Goal: Book appointment/travel/reservation

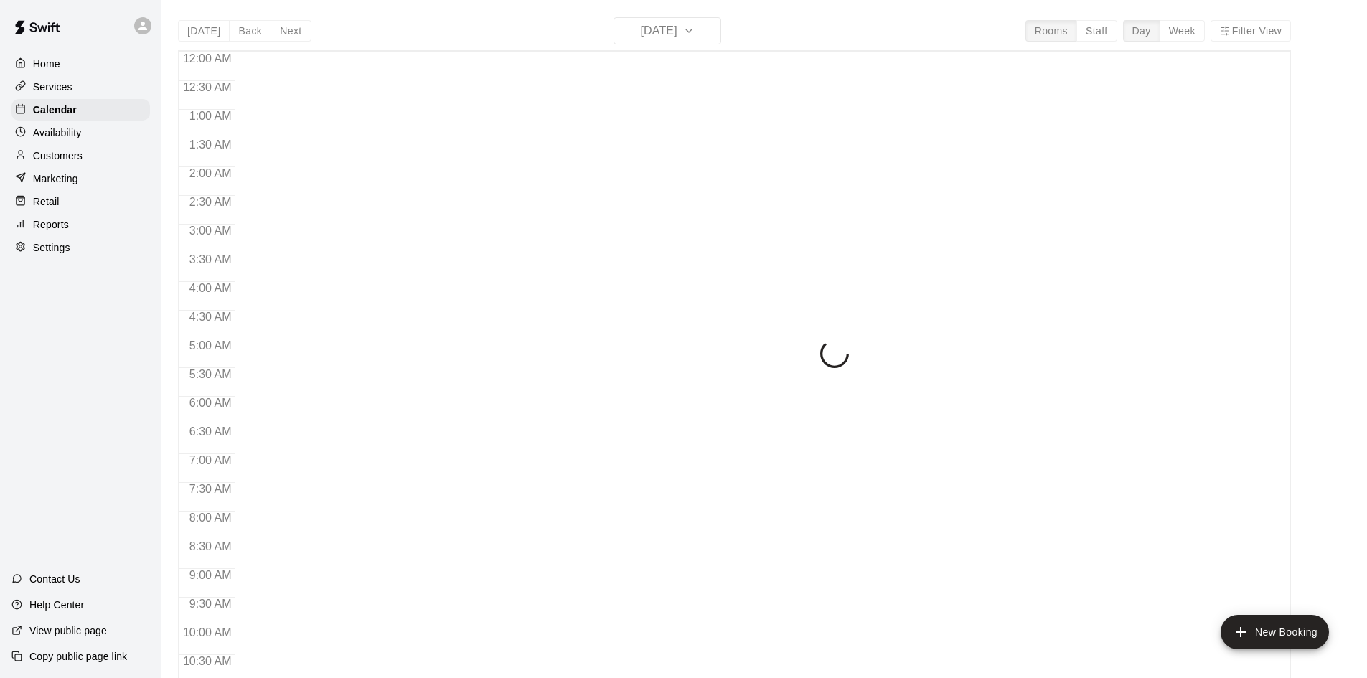
scroll to position [635, 0]
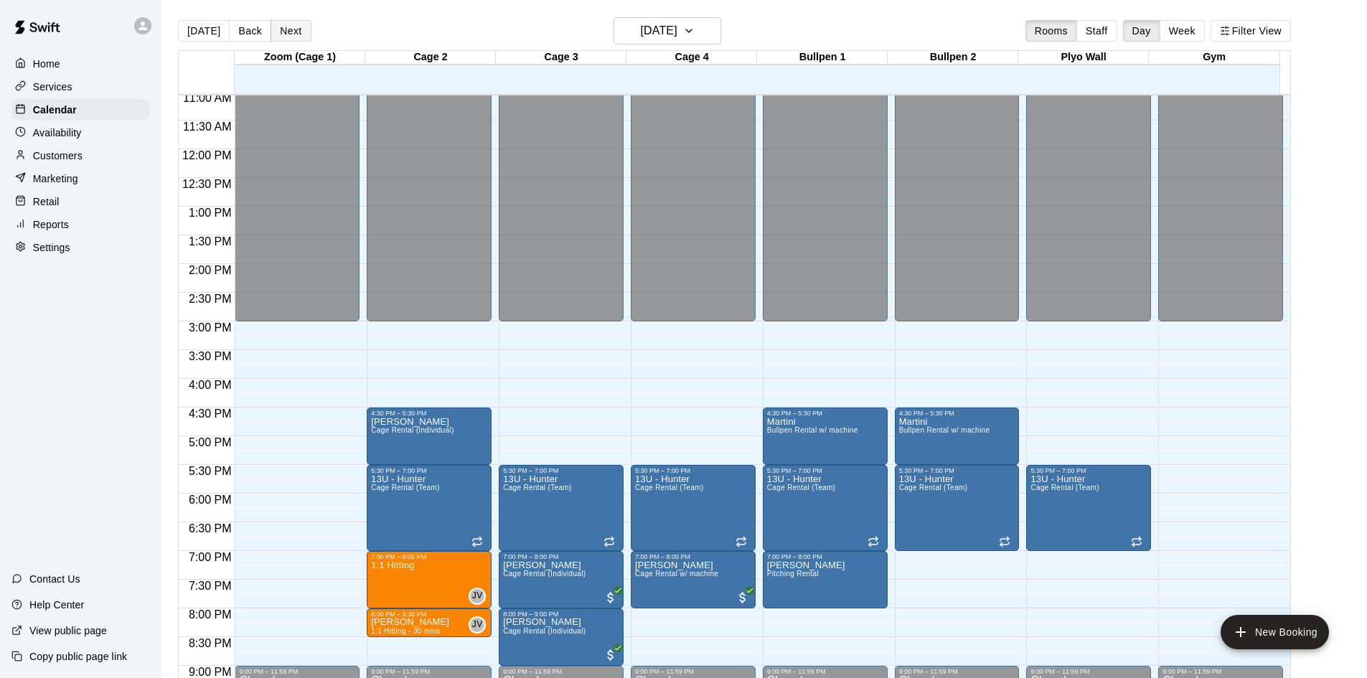
click at [295, 34] on button "Next" at bounding box center [290, 31] width 40 height 22
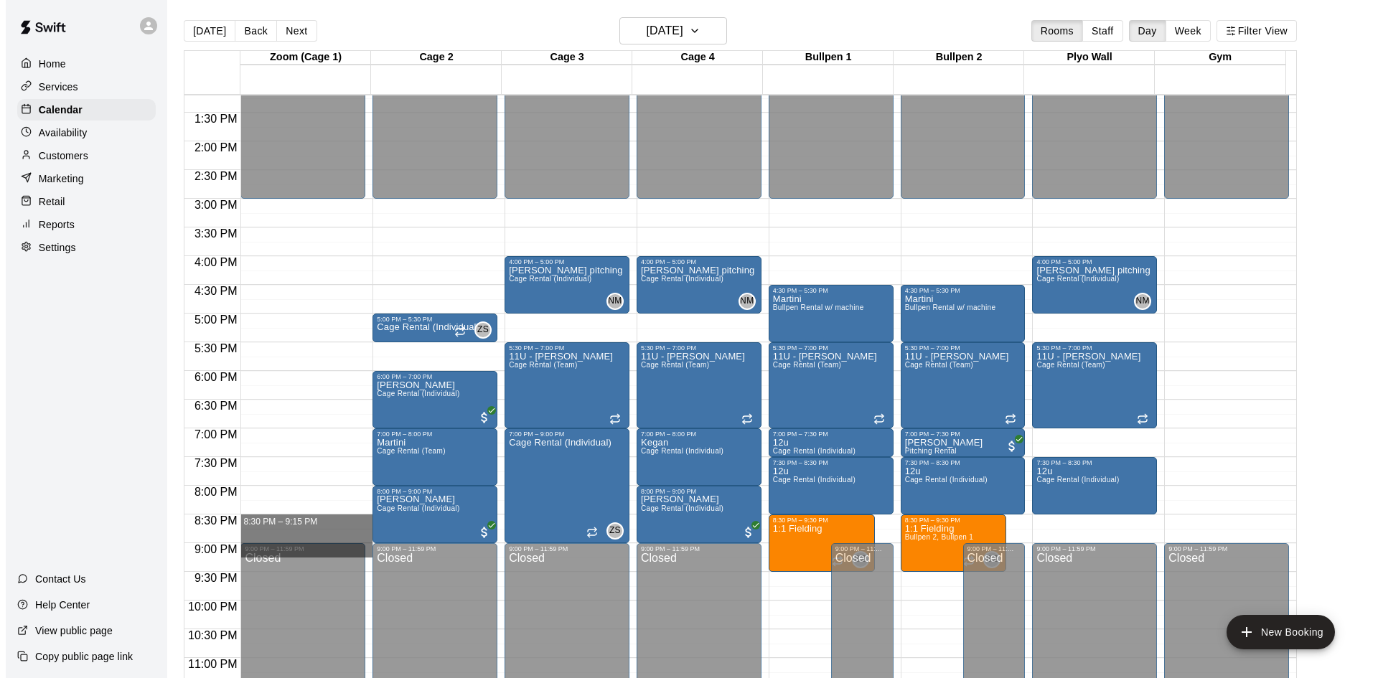
scroll to position [778, 0]
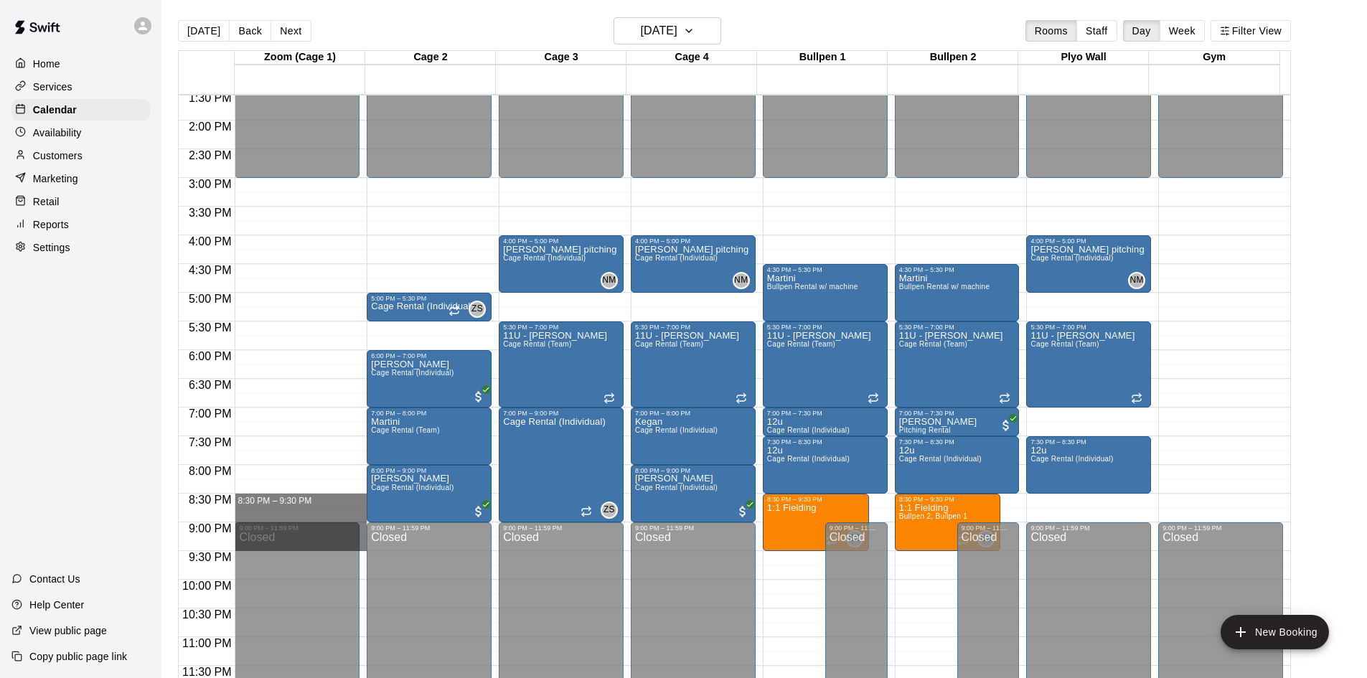
drag, startPoint x: 297, startPoint y: 639, endPoint x: 296, endPoint y: 550, distance: 89.7
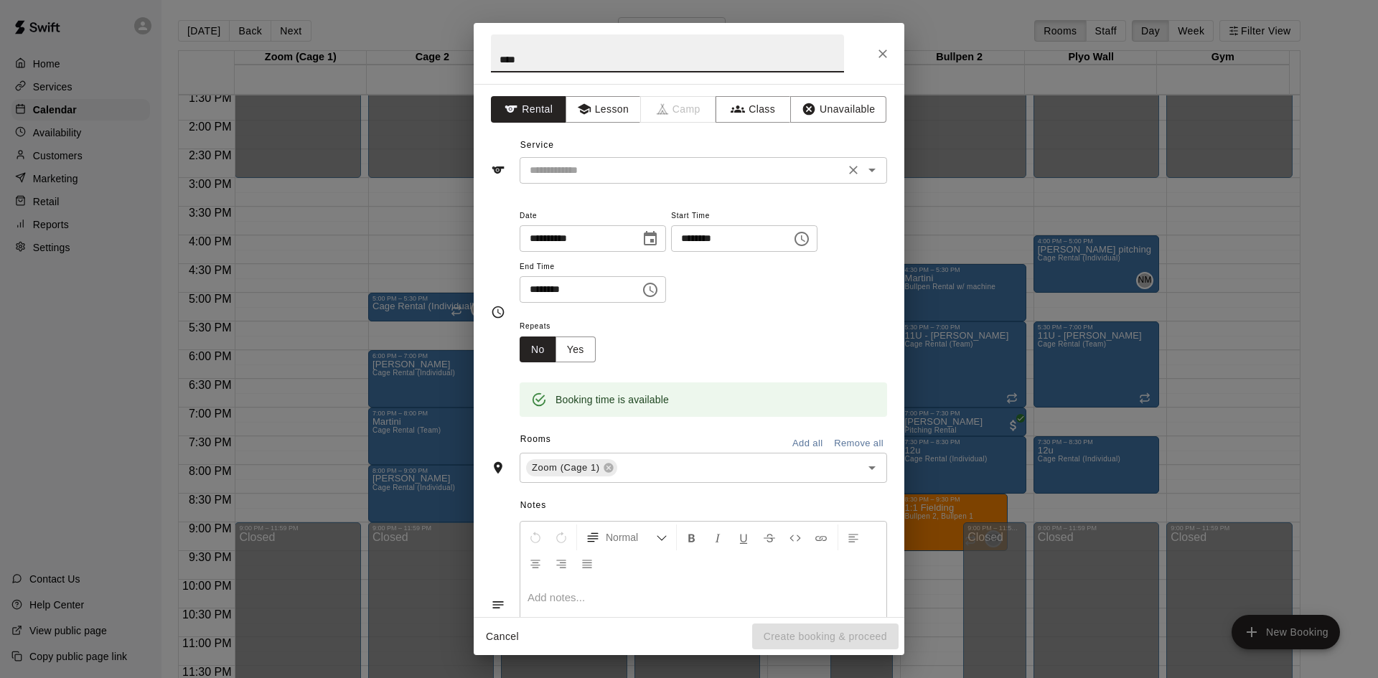
type input "****"
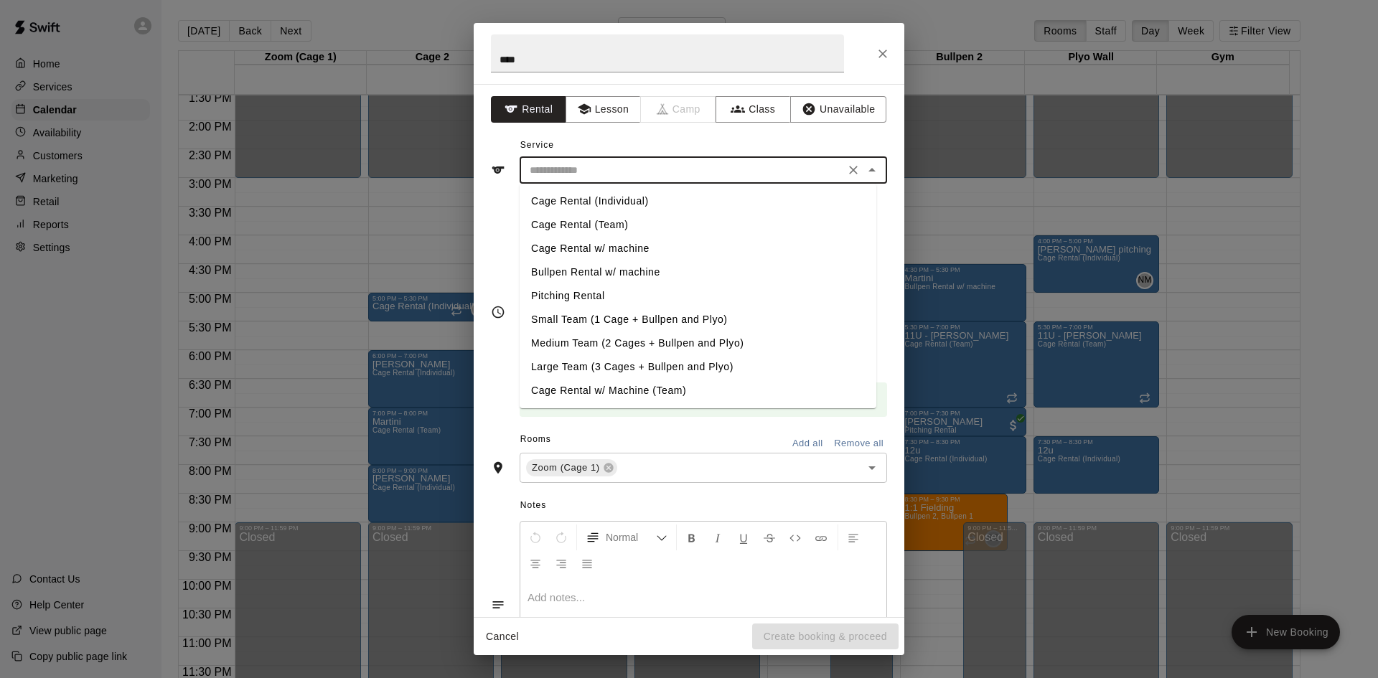
click at [549, 172] on input "text" at bounding box center [682, 170] width 316 height 18
click at [568, 189] on li "Cage Rental (Individual)" at bounding box center [697, 201] width 357 height 24
type input "**********"
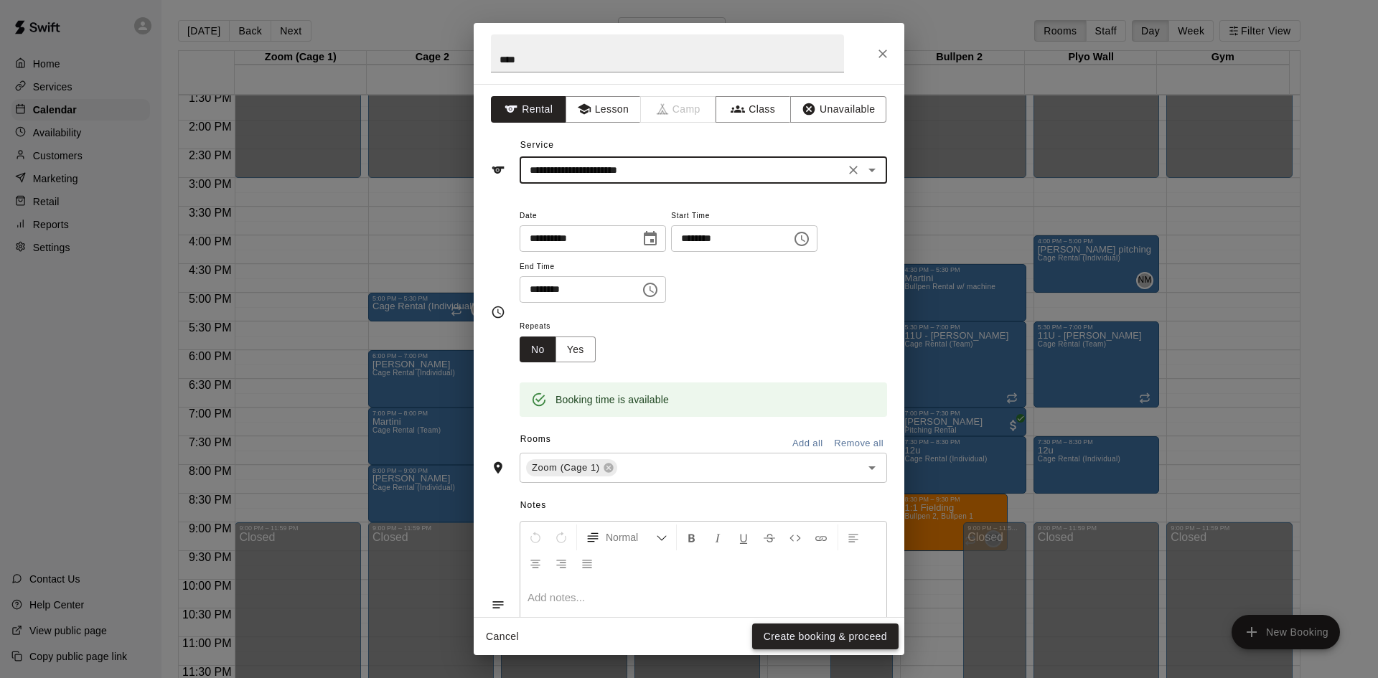
click at [803, 631] on button "Create booking & proceed" at bounding box center [825, 636] width 146 height 27
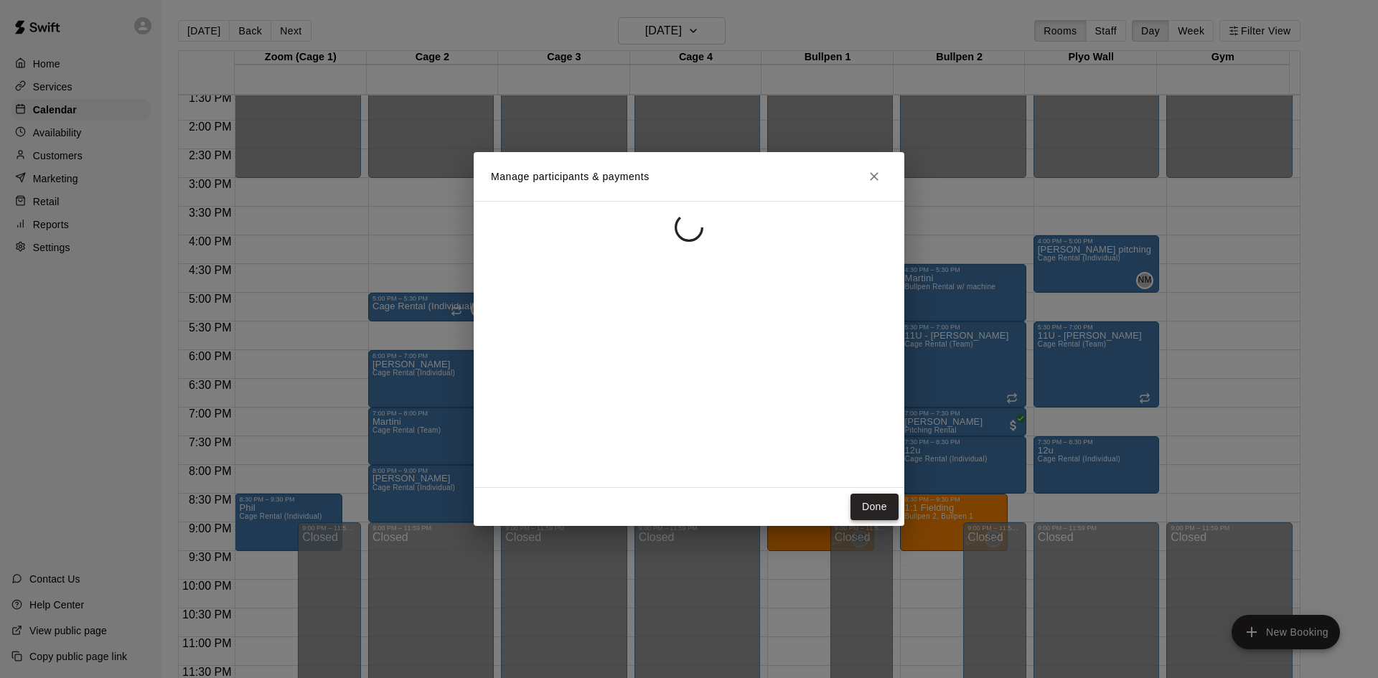
click at [870, 499] on button "Done" at bounding box center [874, 507] width 48 height 27
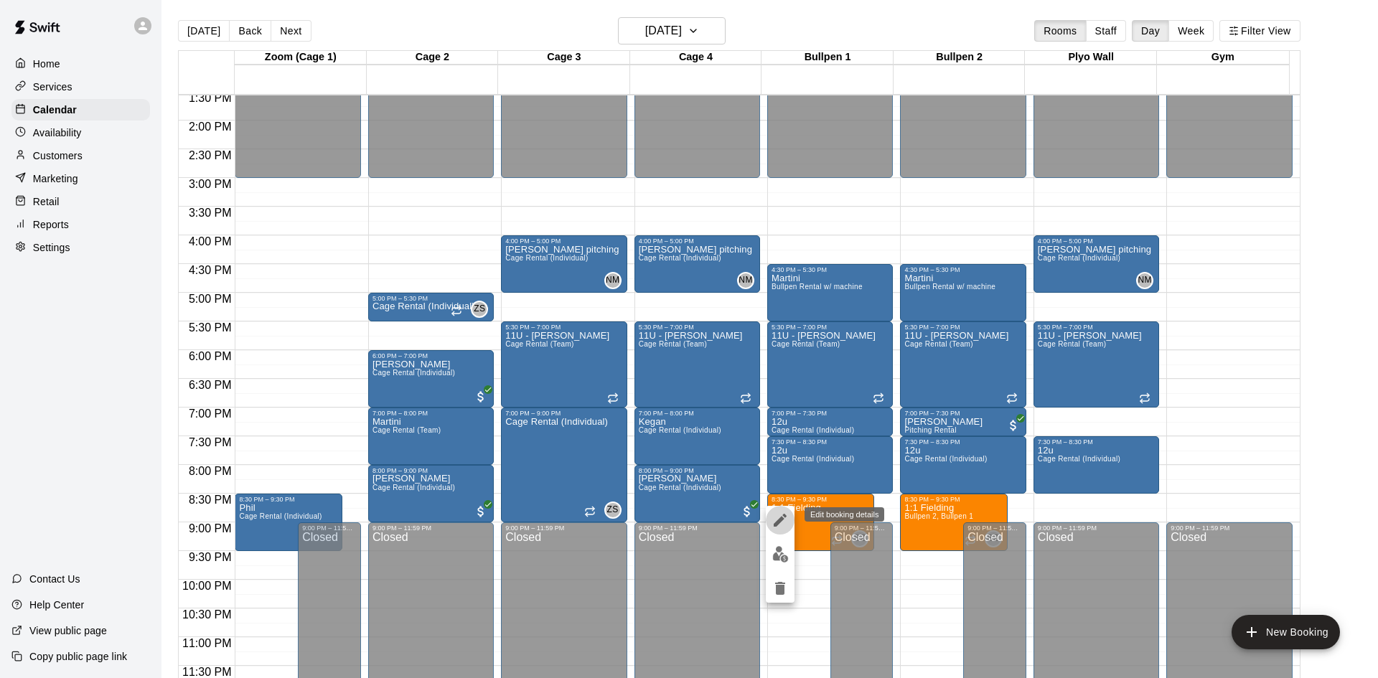
click at [782, 527] on icon "edit" at bounding box center [779, 520] width 17 height 17
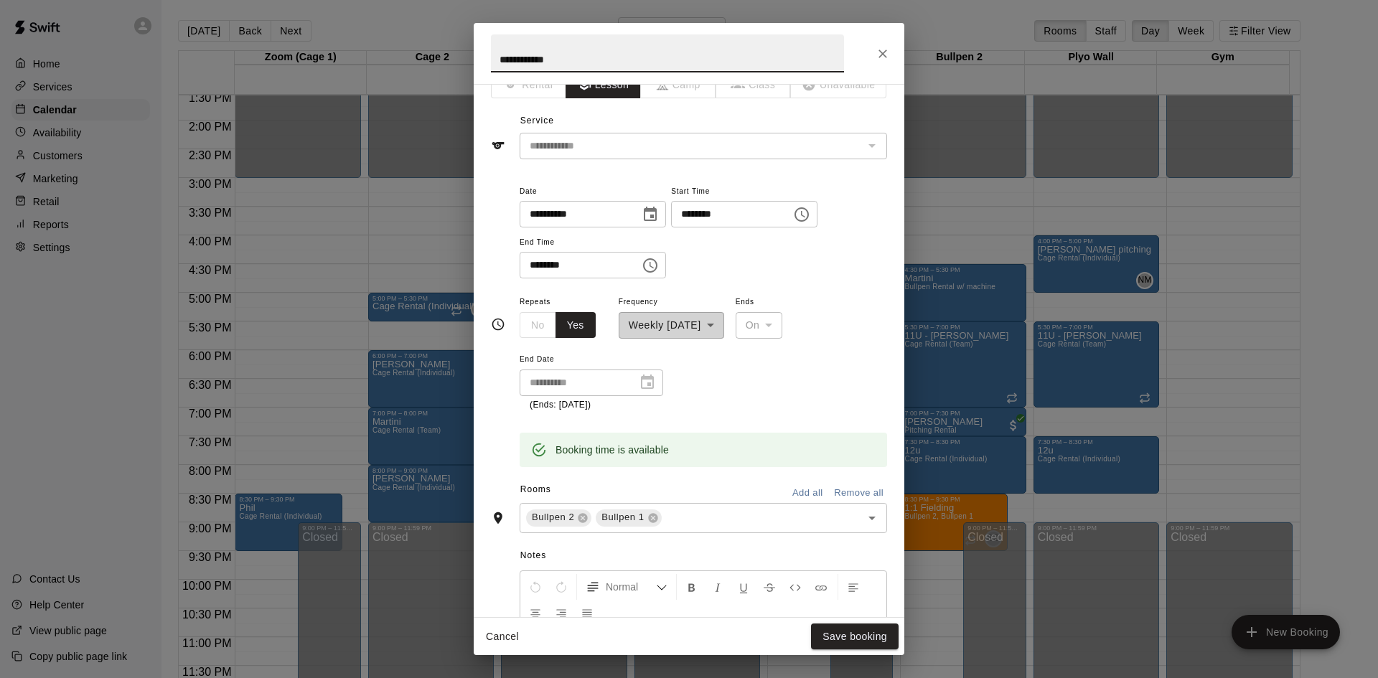
scroll to position [0, 0]
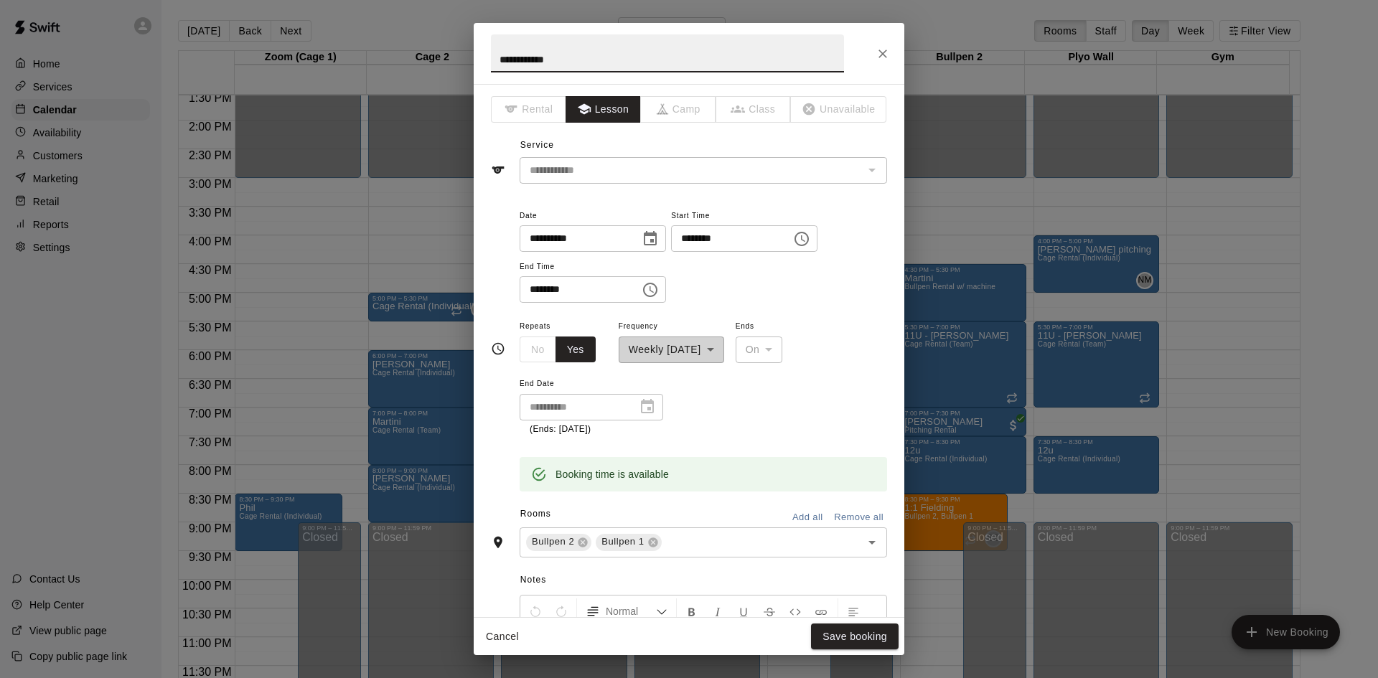
click at [873, 50] on button "Close" at bounding box center [883, 54] width 26 height 26
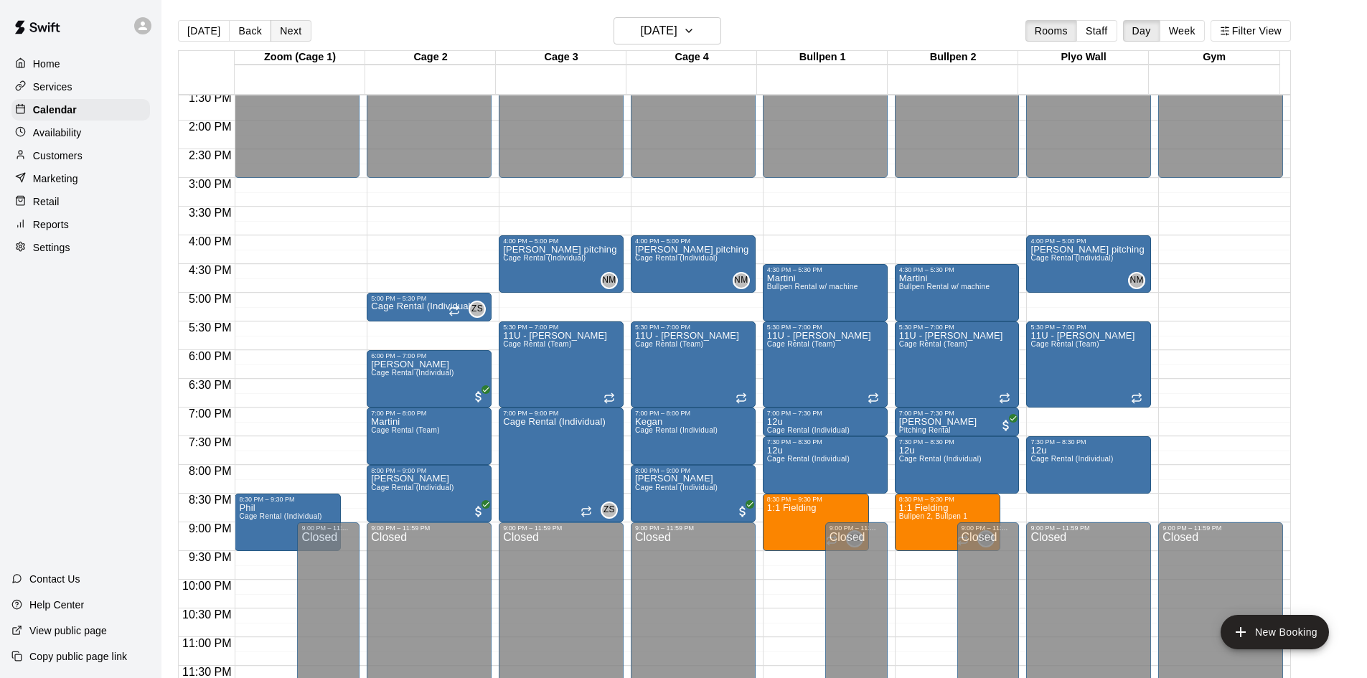
click at [283, 27] on button "Next" at bounding box center [290, 31] width 40 height 22
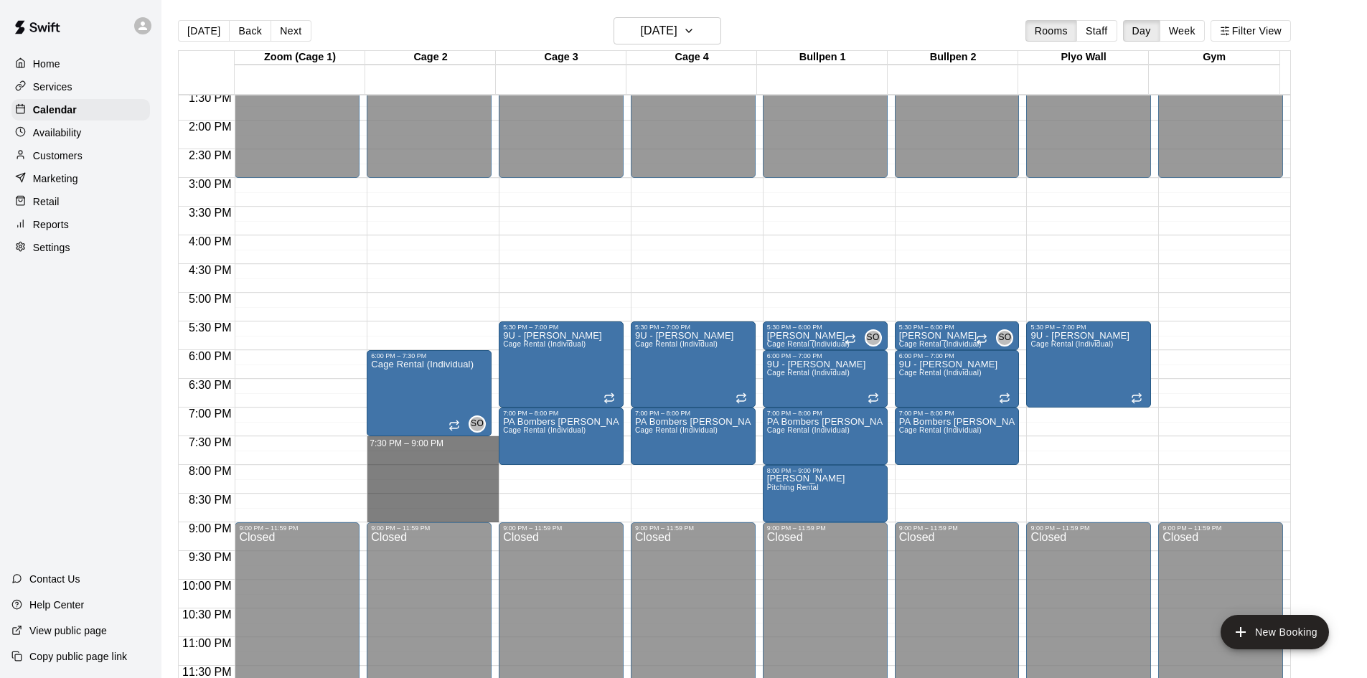
drag, startPoint x: 452, startPoint y: 441, endPoint x: 455, endPoint y: 512, distance: 71.1
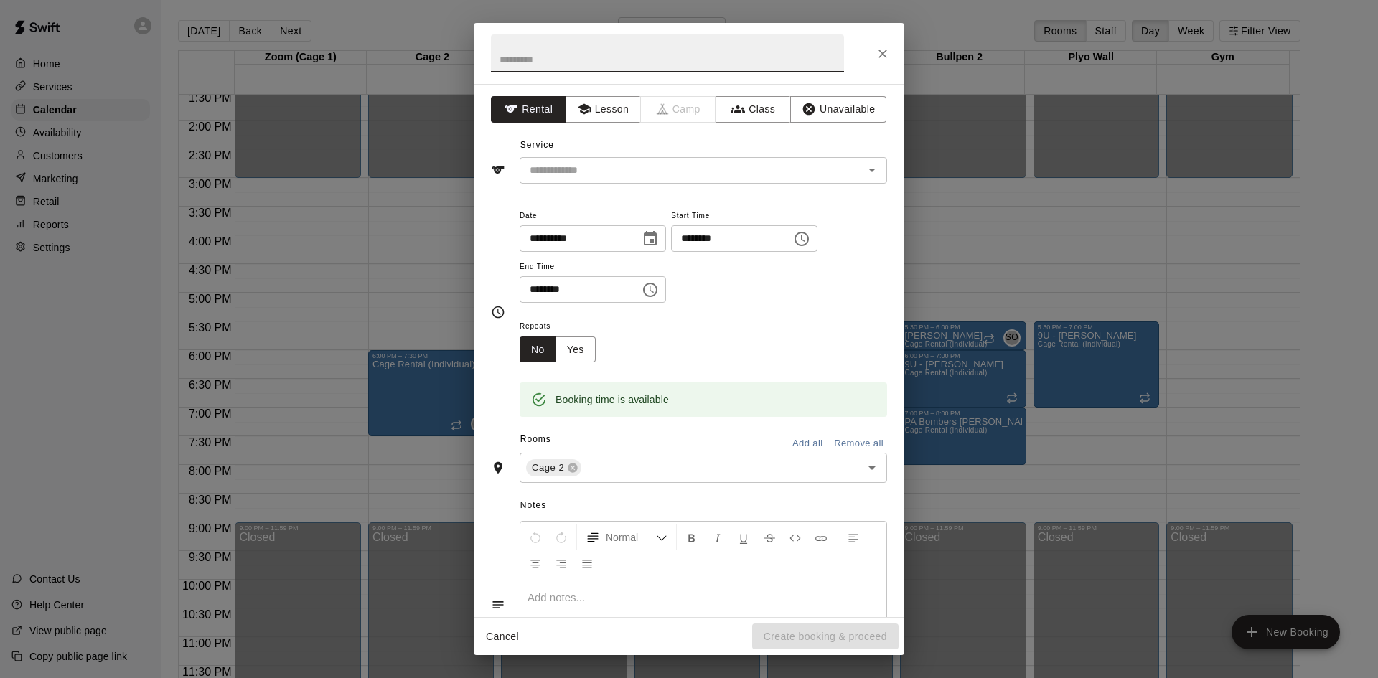
click at [616, 64] on input "text" at bounding box center [667, 53] width 353 height 38
type input "****"
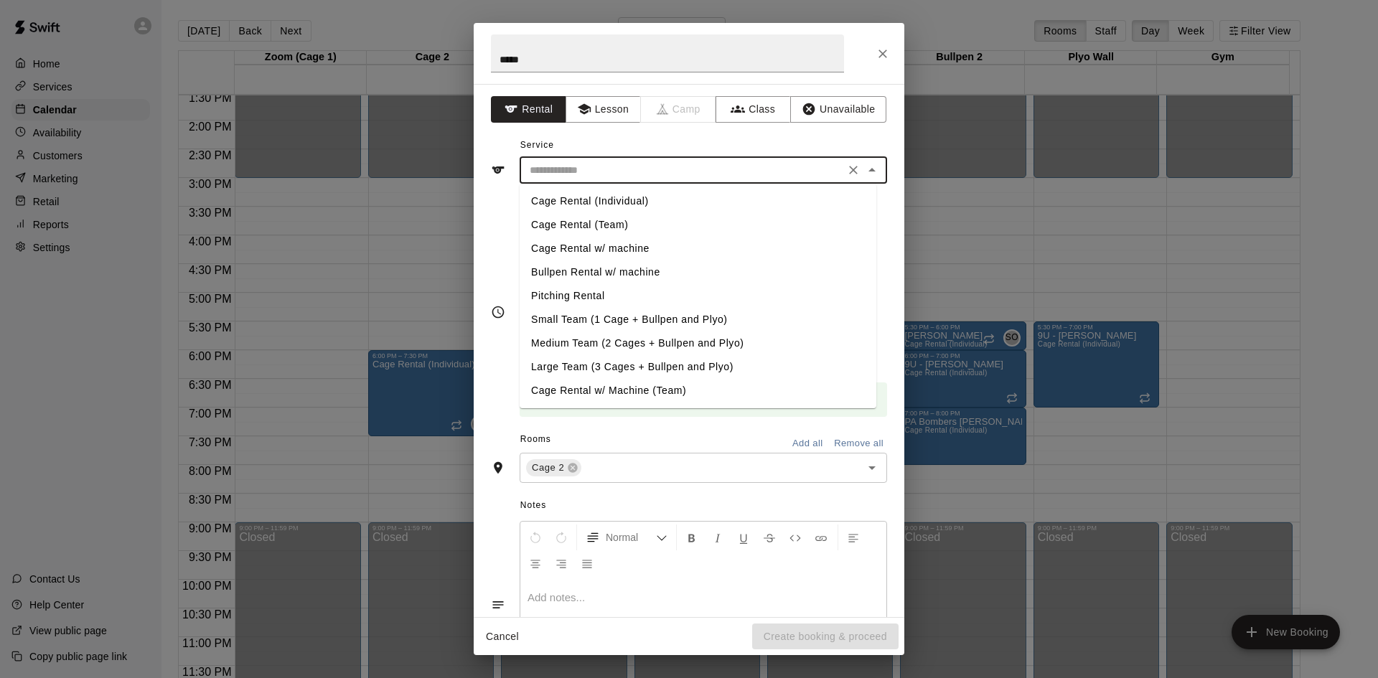
click at [607, 164] on input "text" at bounding box center [682, 170] width 316 height 18
click at [613, 194] on li "Cage Rental (Individual)" at bounding box center [697, 201] width 357 height 24
type input "**********"
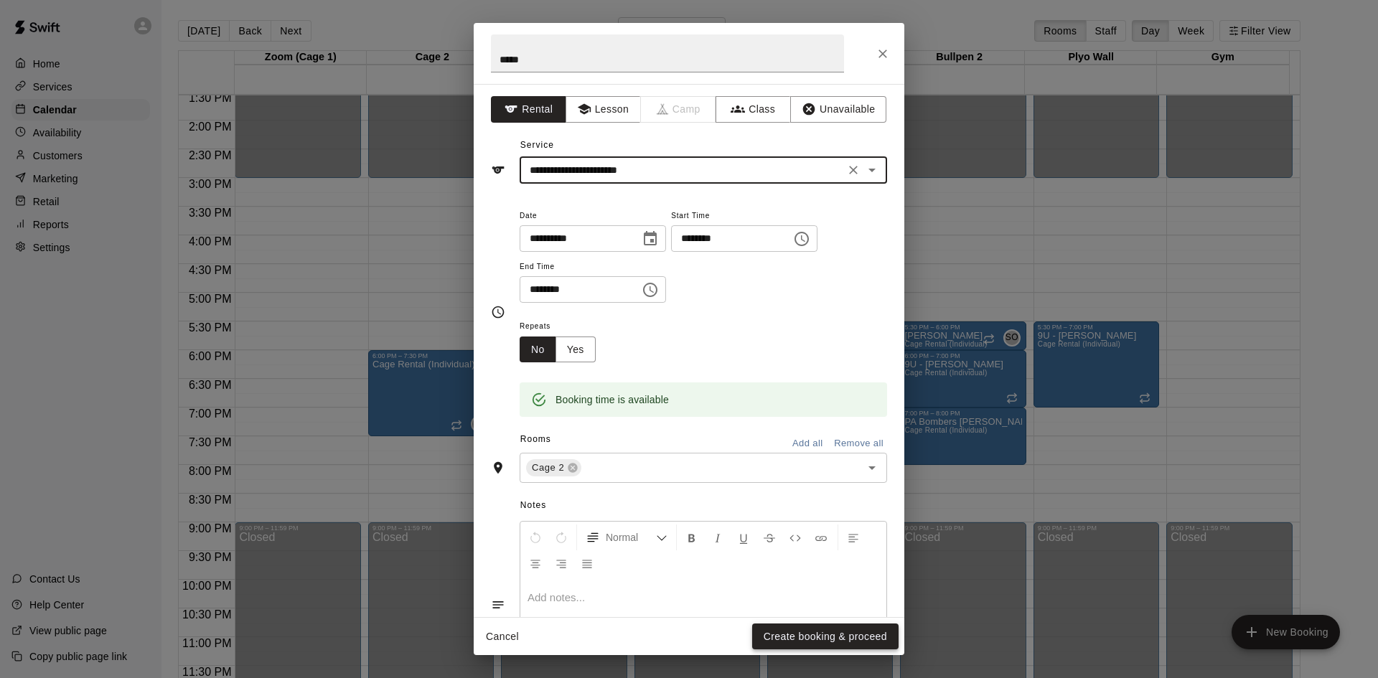
click at [856, 633] on button "Create booking & proceed" at bounding box center [825, 636] width 146 height 27
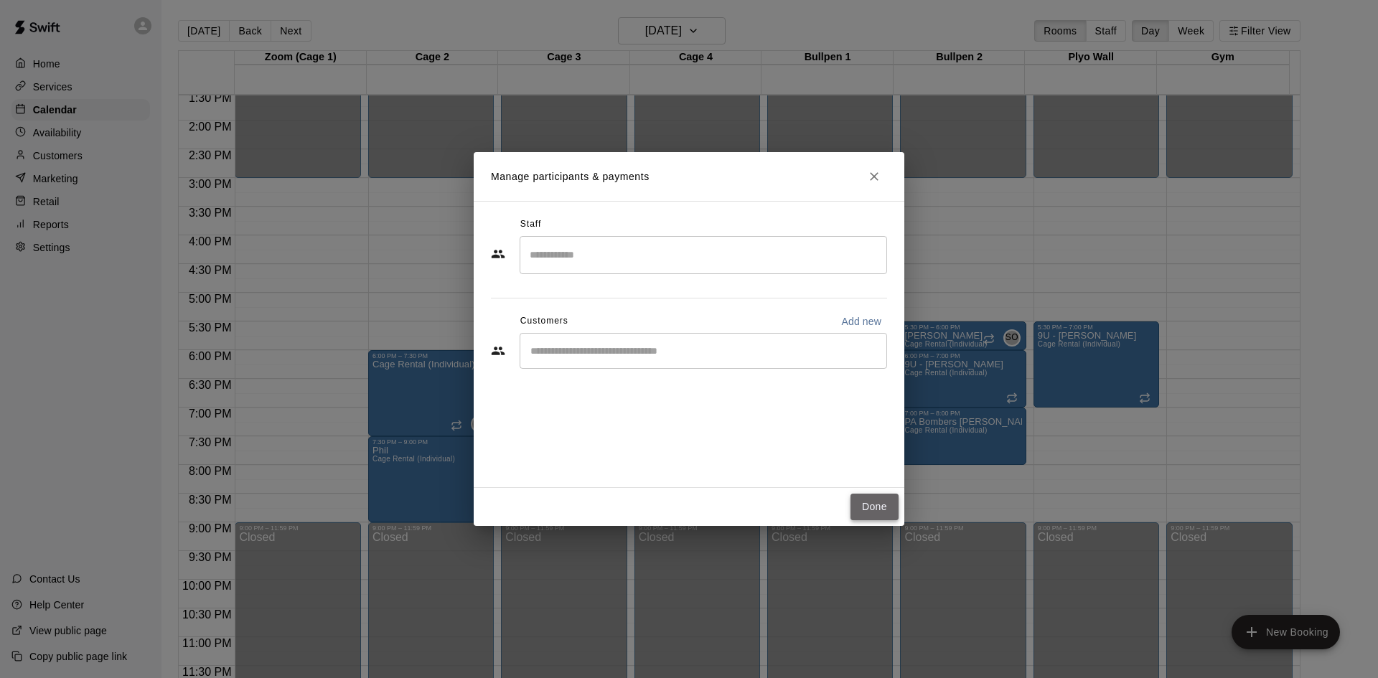
click at [873, 499] on button "Done" at bounding box center [874, 507] width 48 height 27
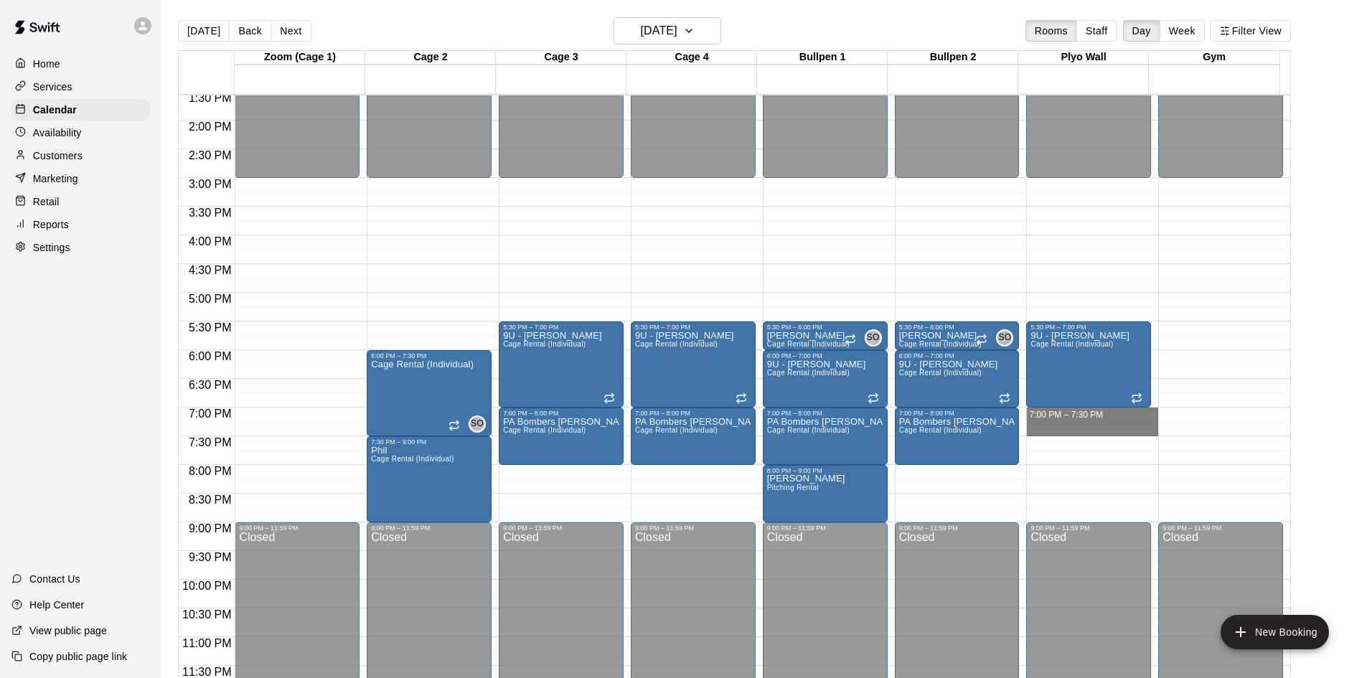
drag, startPoint x: 1065, startPoint y: 416, endPoint x: 1068, endPoint y: 433, distance: 17.4
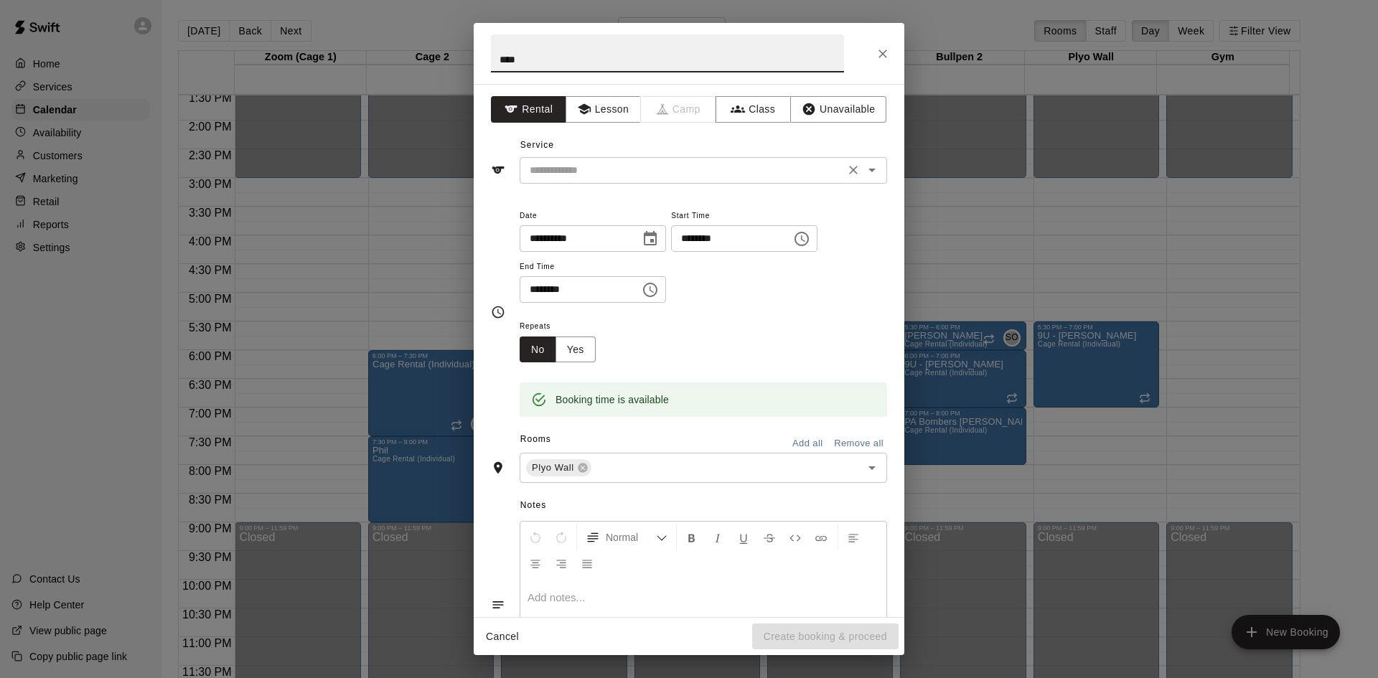
type input "****"
click at [704, 180] on div "**********" at bounding box center [689, 350] width 430 height 533
click at [704, 178] on input "text" at bounding box center [682, 170] width 316 height 18
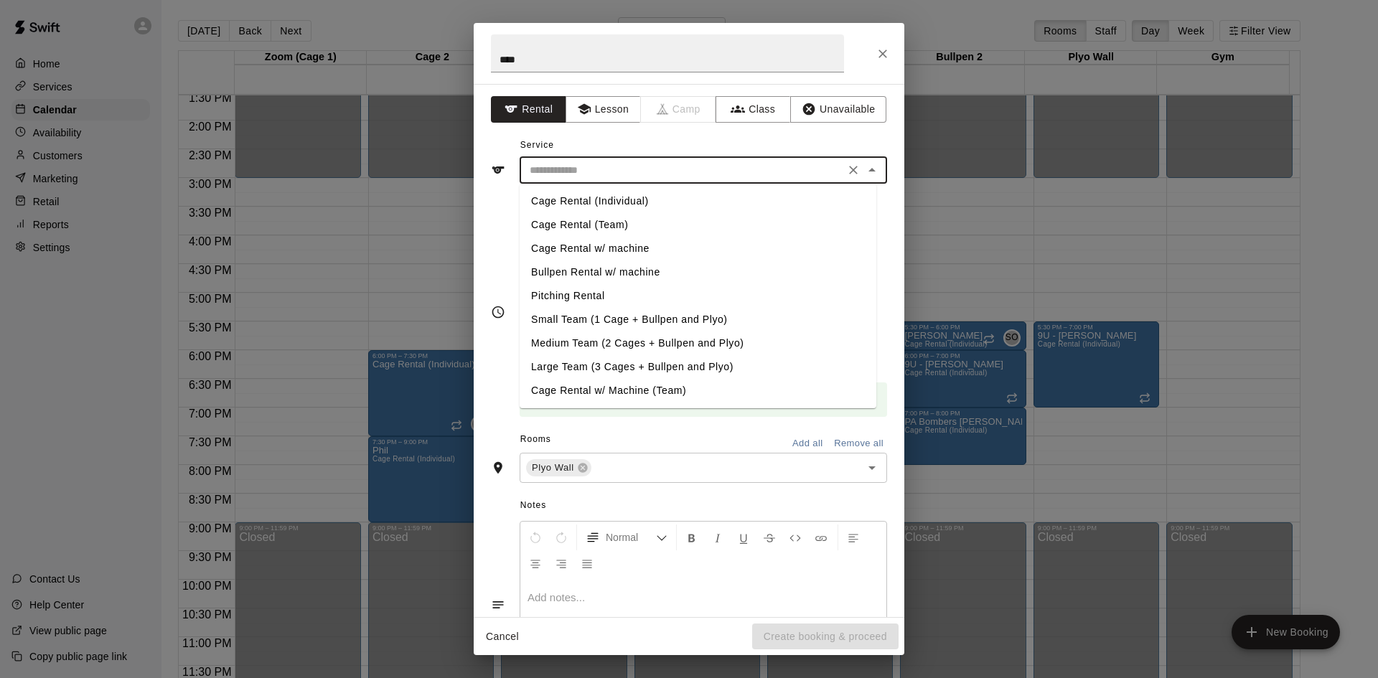
click at [674, 198] on li "Cage Rental (Individual)" at bounding box center [697, 201] width 357 height 24
type input "**********"
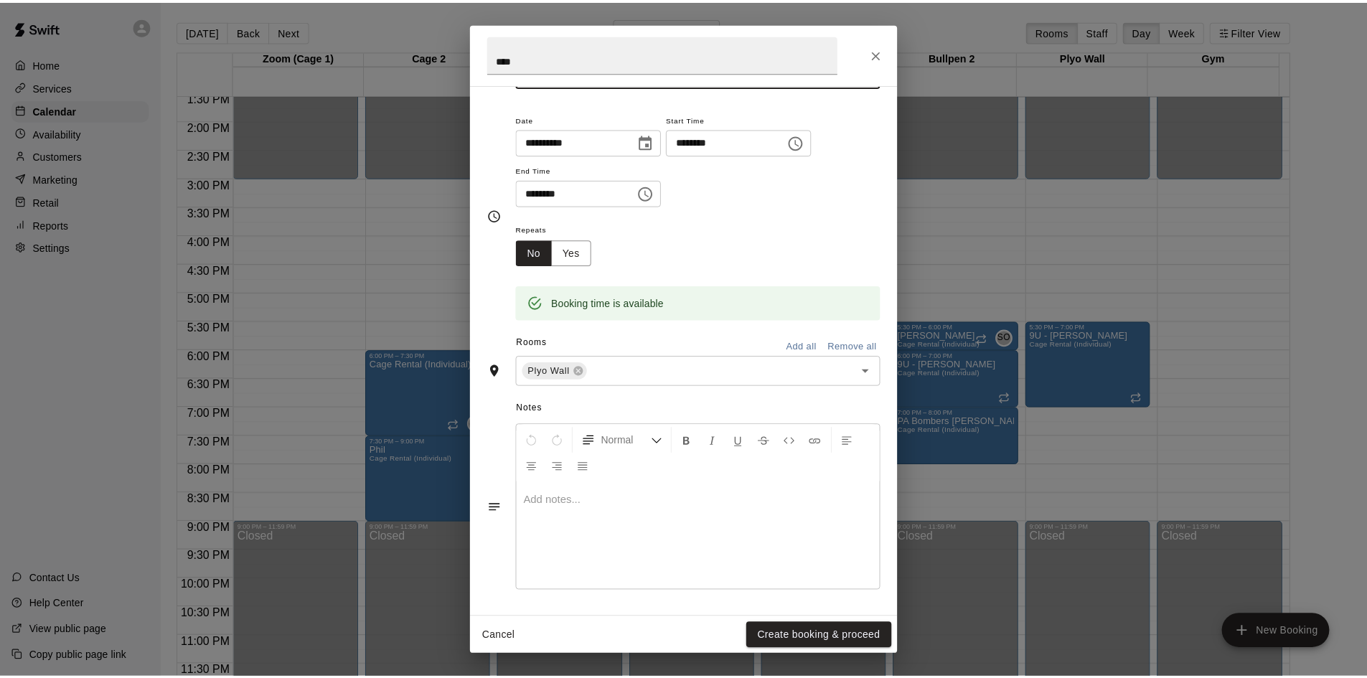
scroll to position [98, 0]
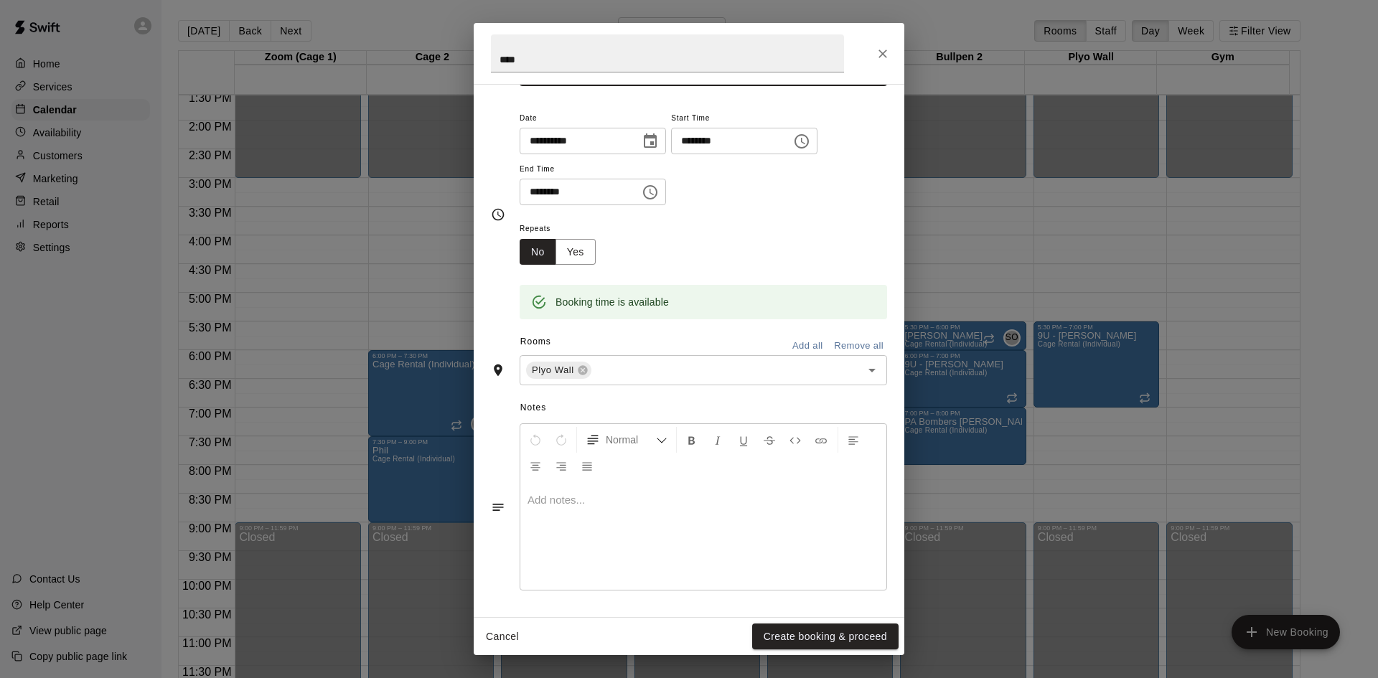
drag, startPoint x: 832, startPoint y: 633, endPoint x: 842, endPoint y: 631, distance: 11.0
click at [832, 633] on button "Create booking & proceed" at bounding box center [825, 636] width 146 height 27
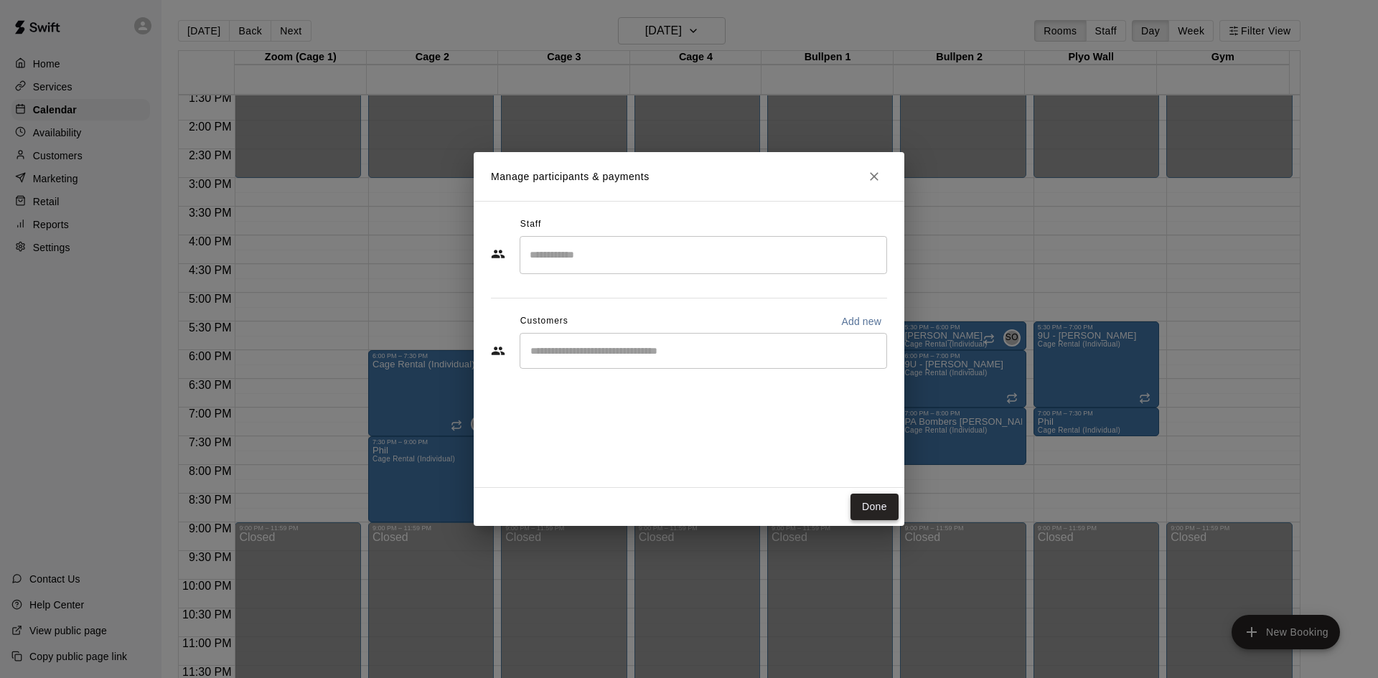
click at [880, 507] on button "Done" at bounding box center [874, 507] width 48 height 27
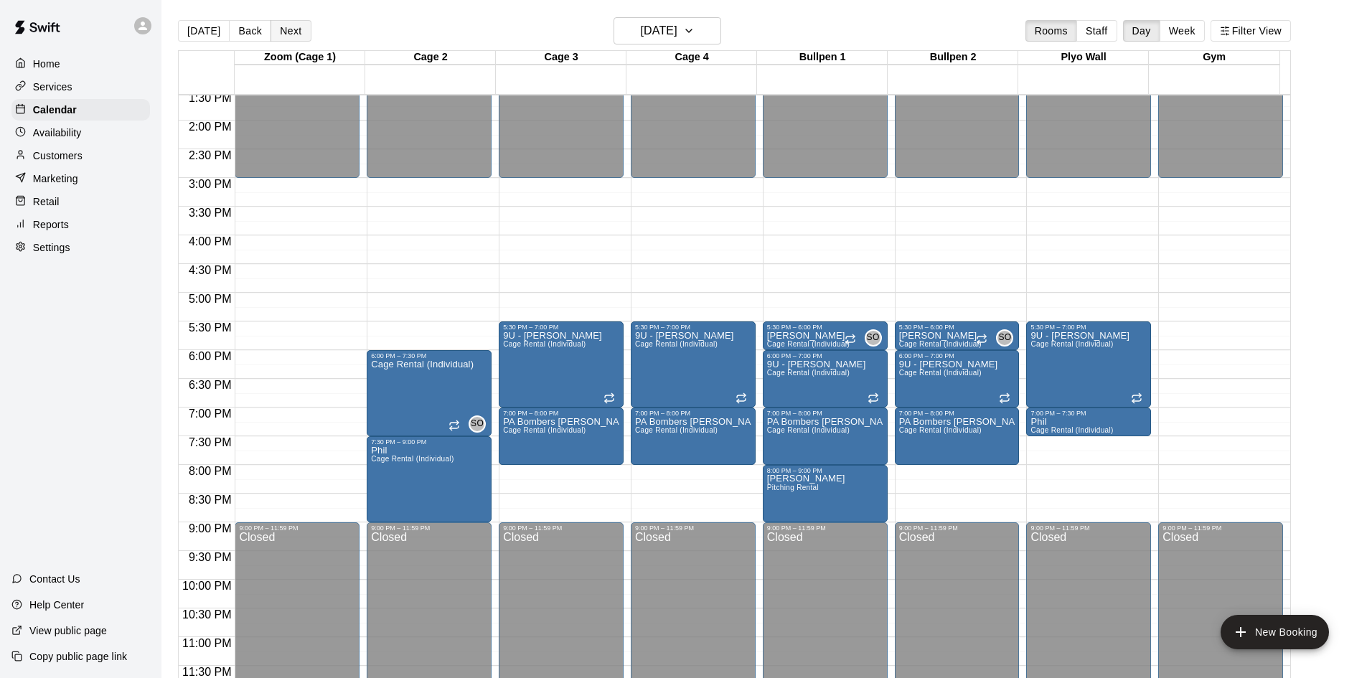
click at [280, 26] on button "Next" at bounding box center [290, 31] width 40 height 22
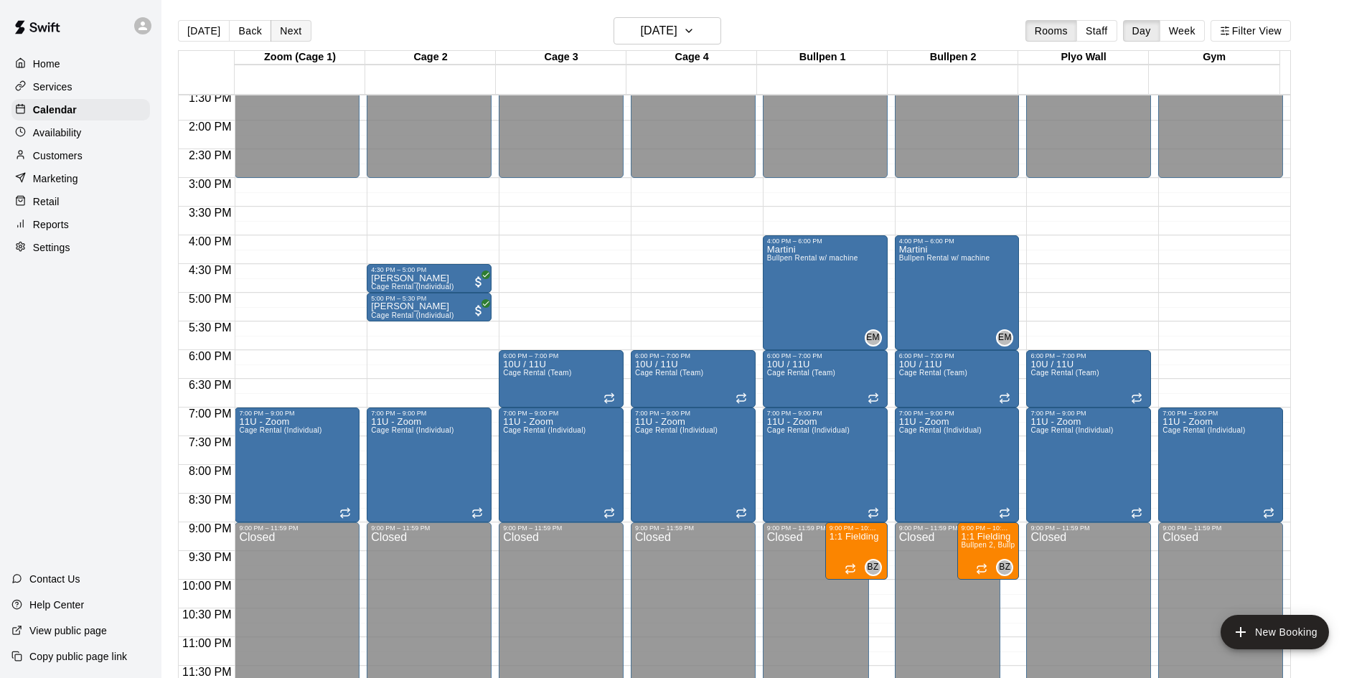
click at [298, 31] on button "Next" at bounding box center [290, 31] width 40 height 22
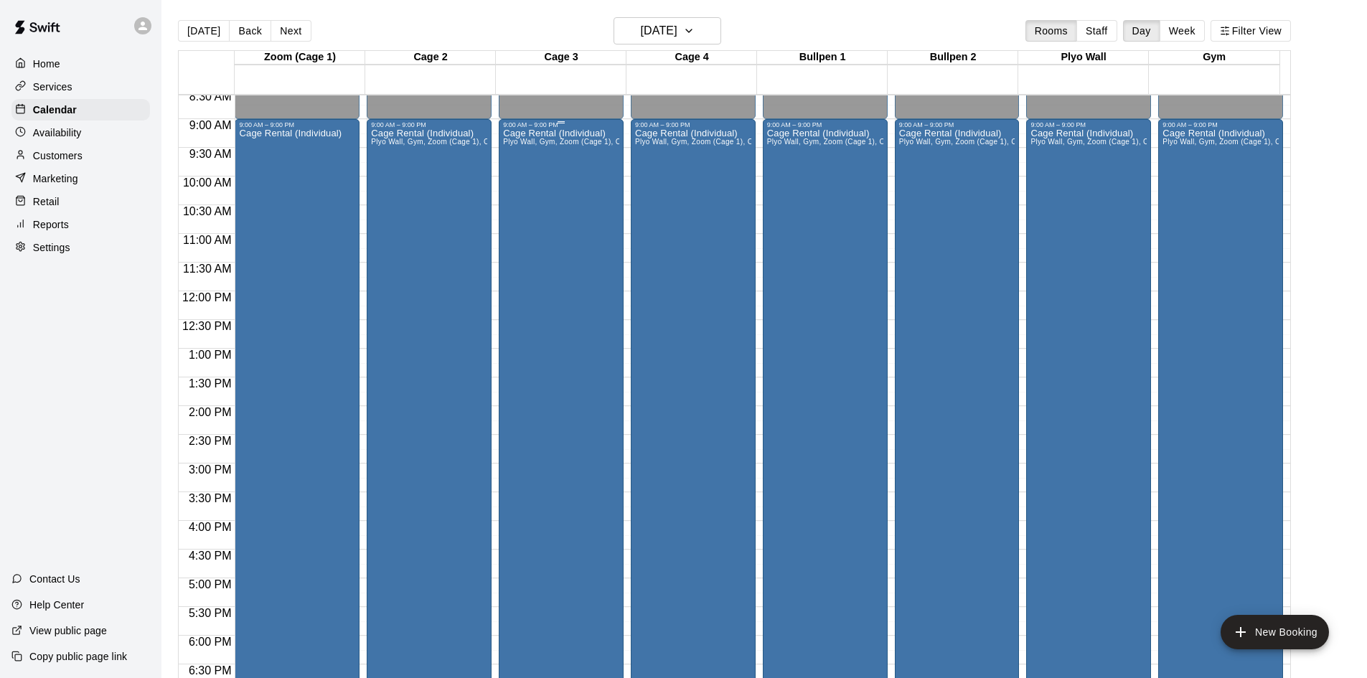
scroll to position [134, 0]
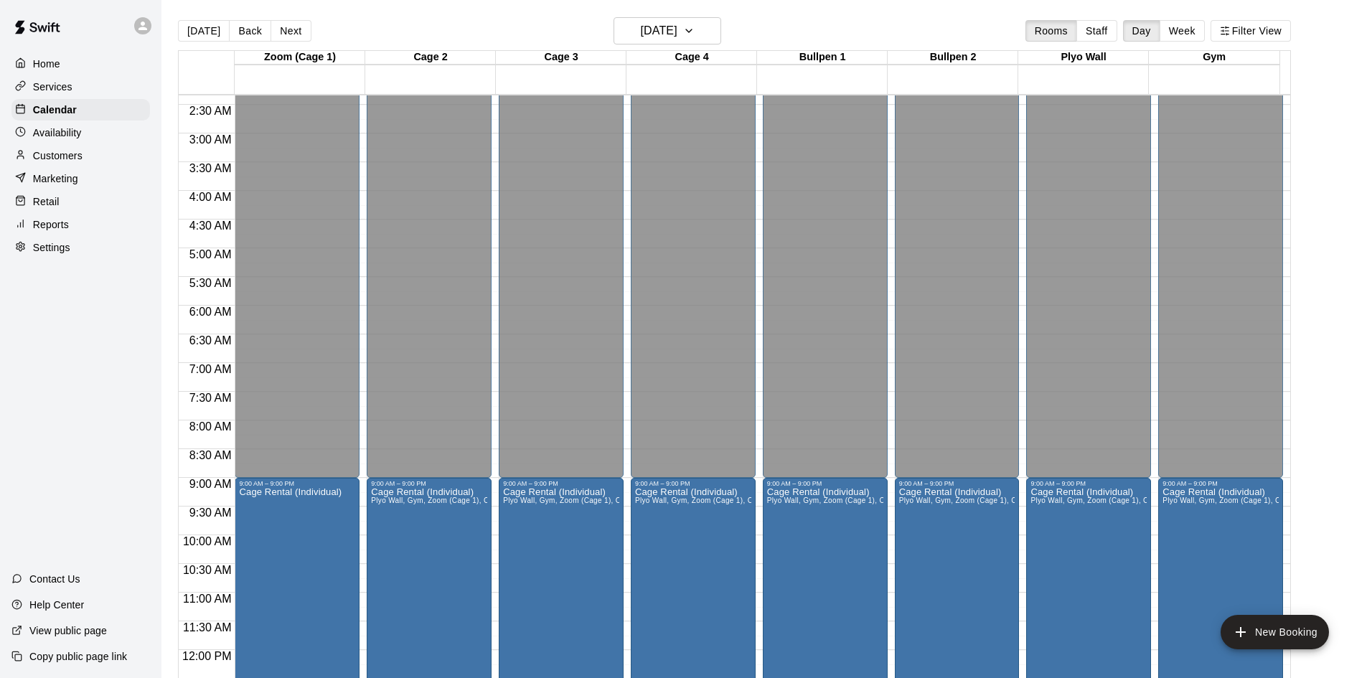
click at [277, 36] on button "Next" at bounding box center [290, 31] width 40 height 22
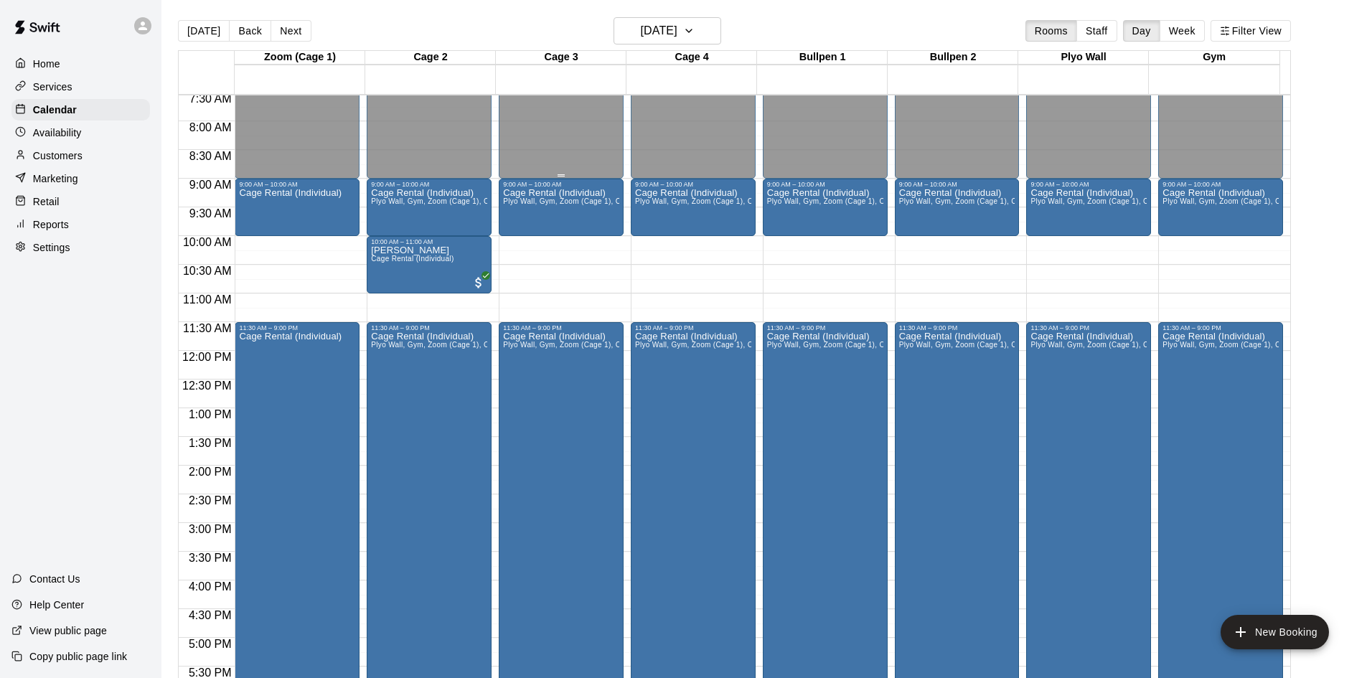
scroll to position [493, 0]
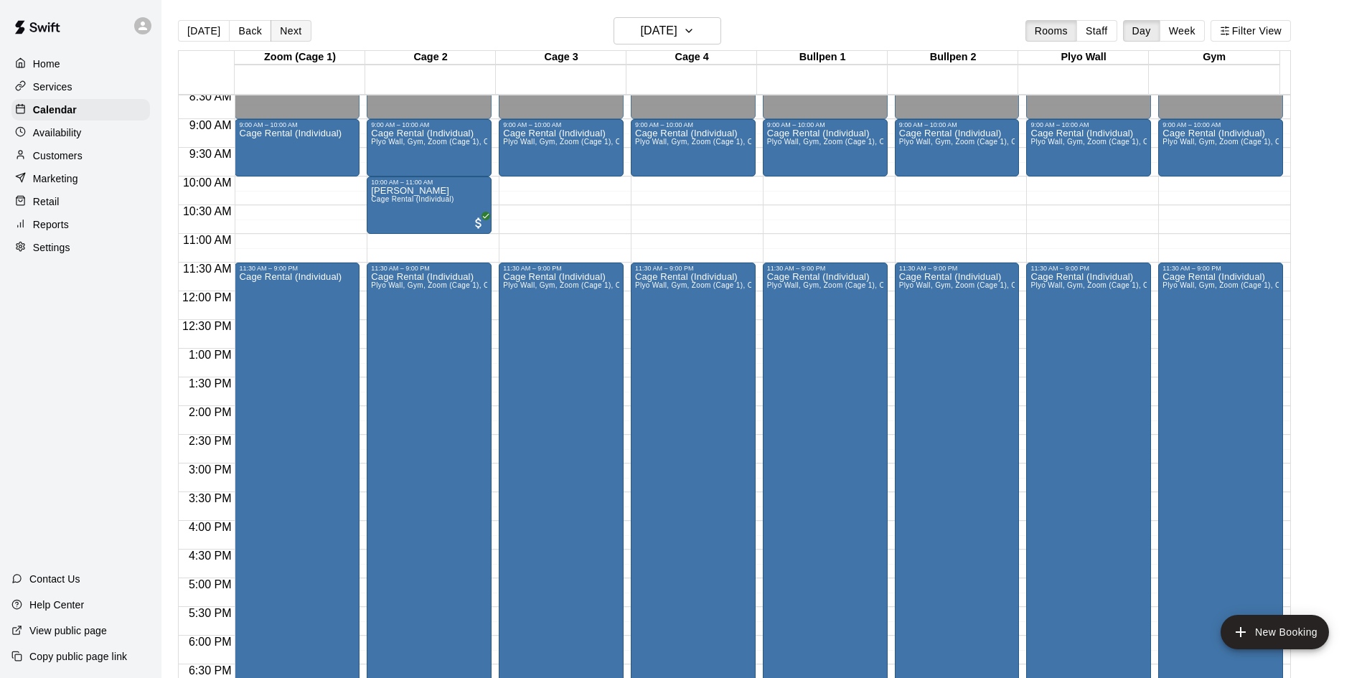
click at [299, 37] on button "Next" at bounding box center [290, 31] width 40 height 22
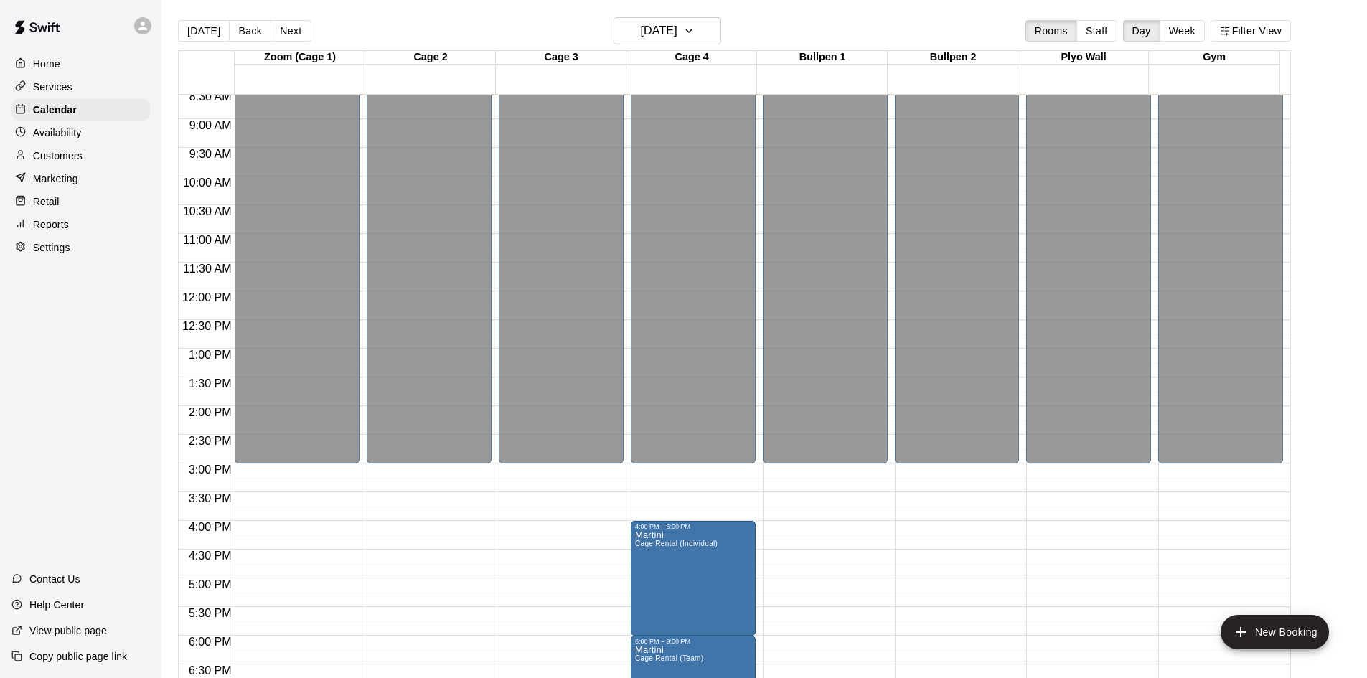
scroll to position [780, 0]
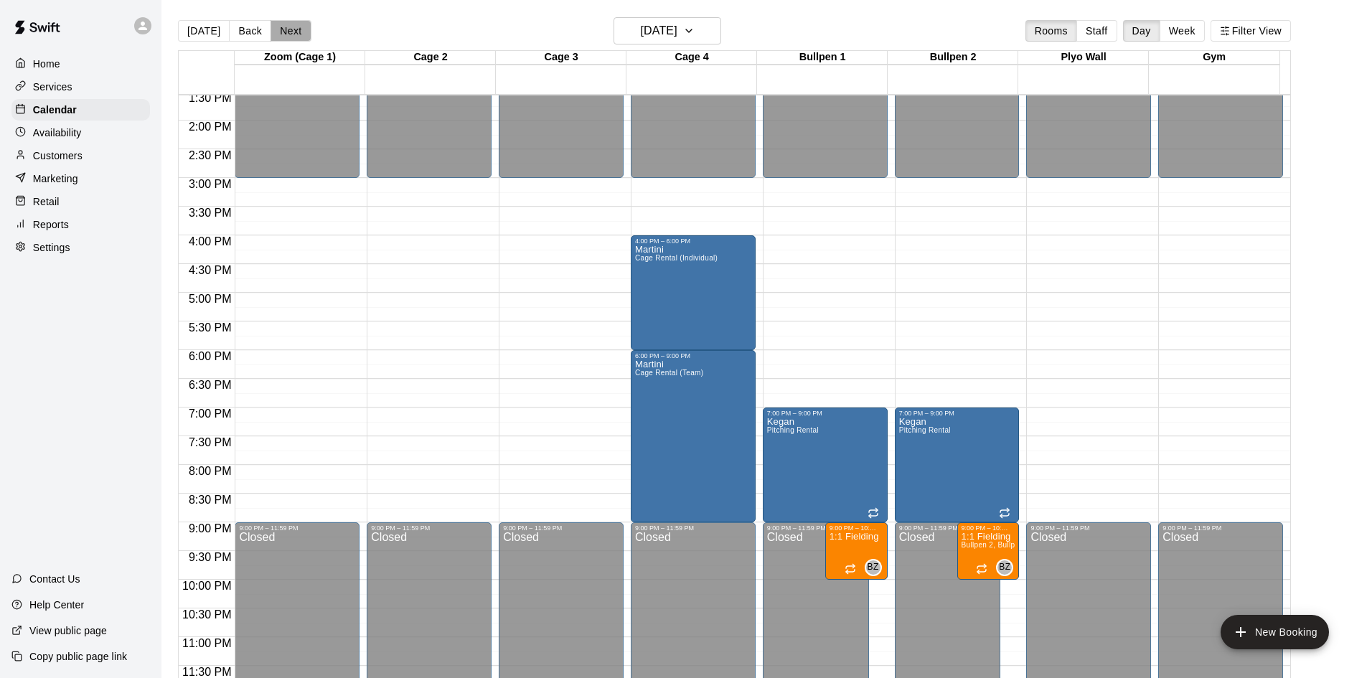
click at [283, 41] on button "Next" at bounding box center [290, 31] width 40 height 22
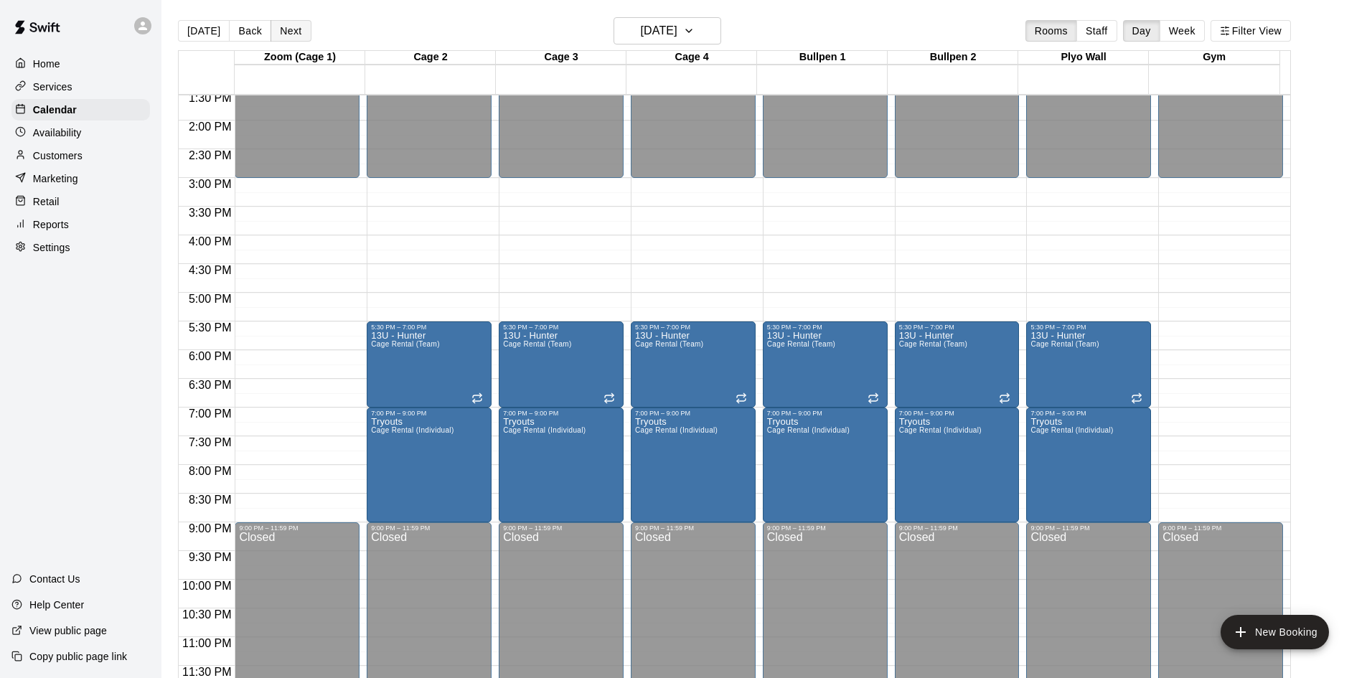
click at [289, 30] on button "Next" at bounding box center [290, 31] width 40 height 22
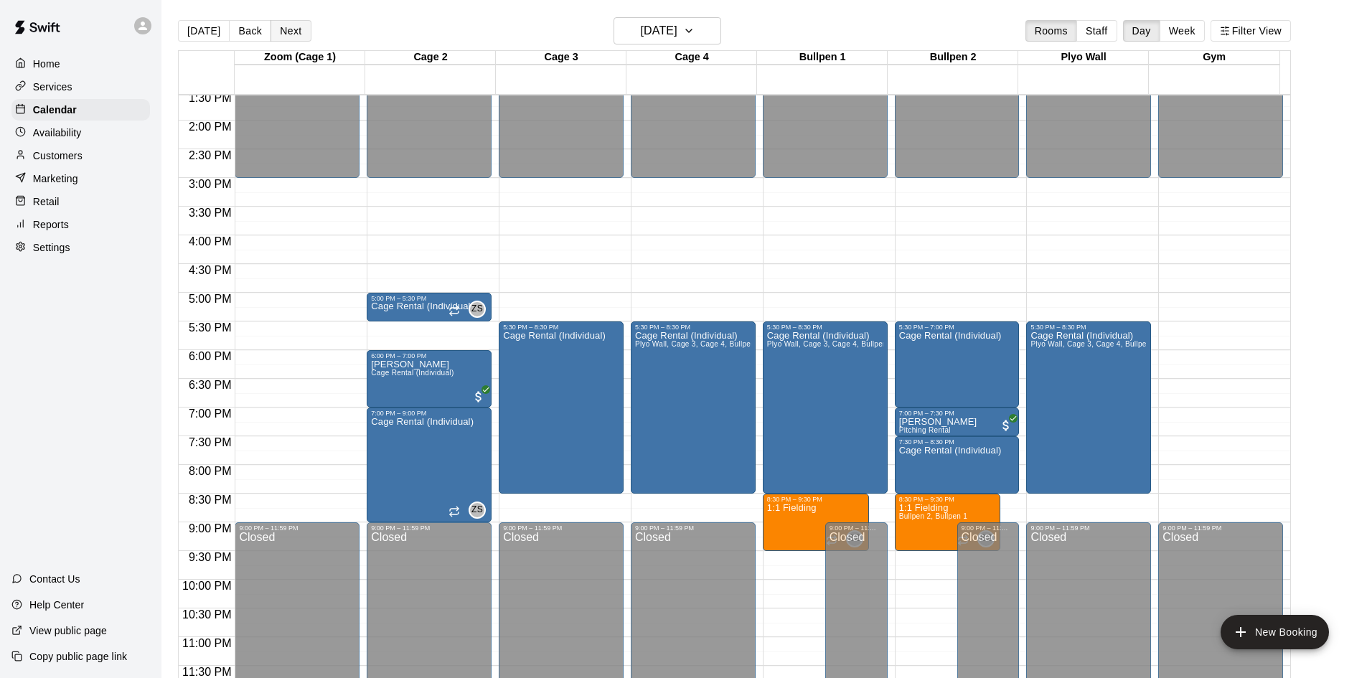
click at [289, 30] on button "Next" at bounding box center [290, 31] width 40 height 22
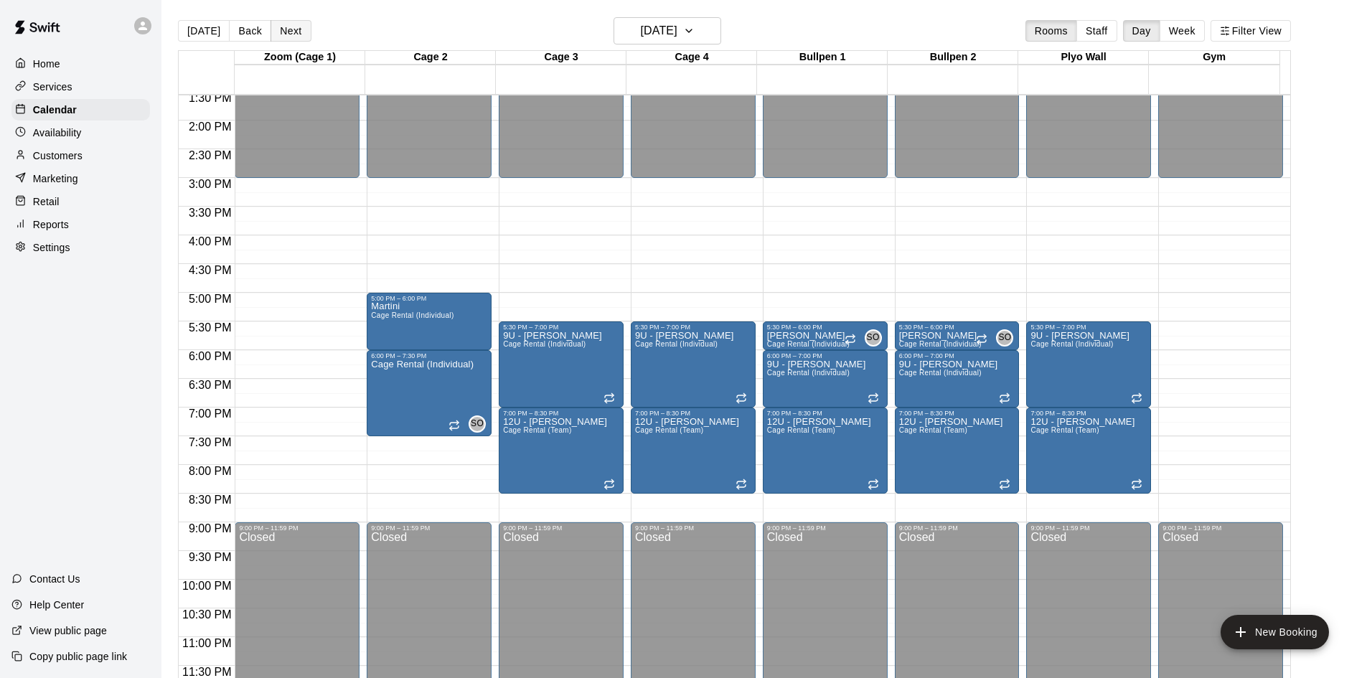
click at [289, 30] on button "Next" at bounding box center [290, 31] width 40 height 22
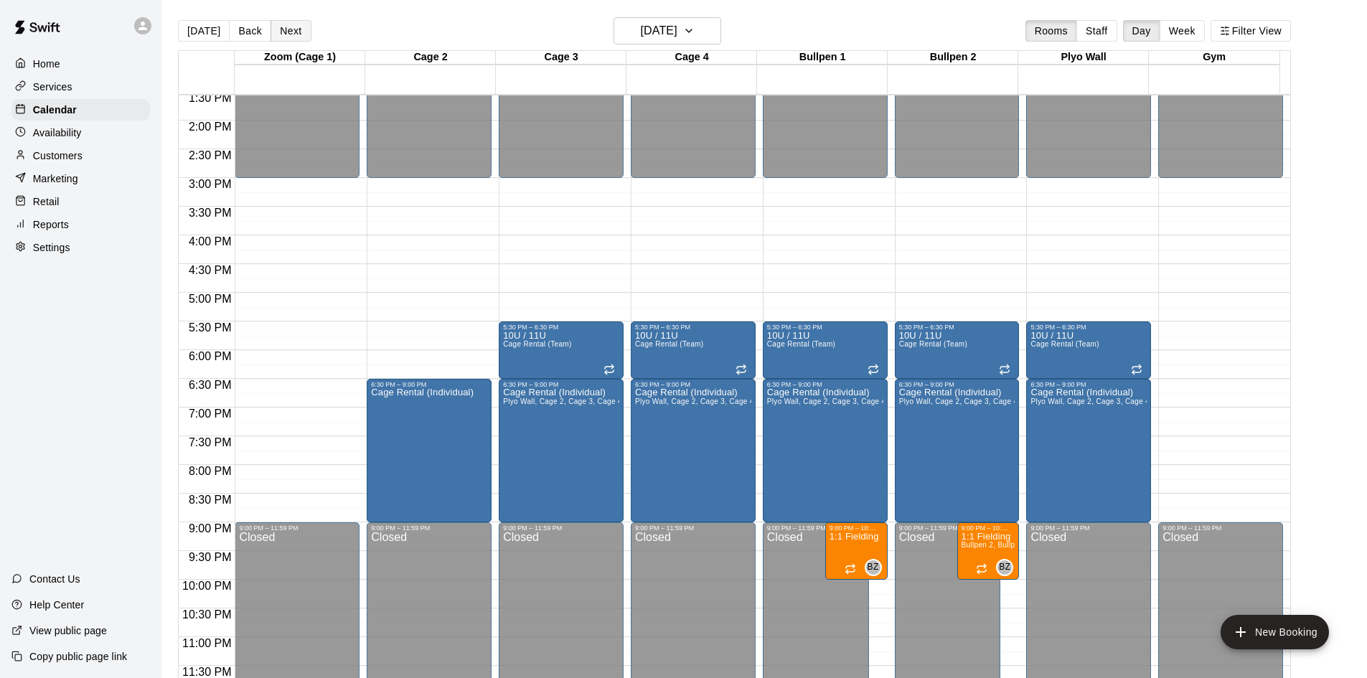
click at [289, 30] on button "Next" at bounding box center [290, 31] width 40 height 22
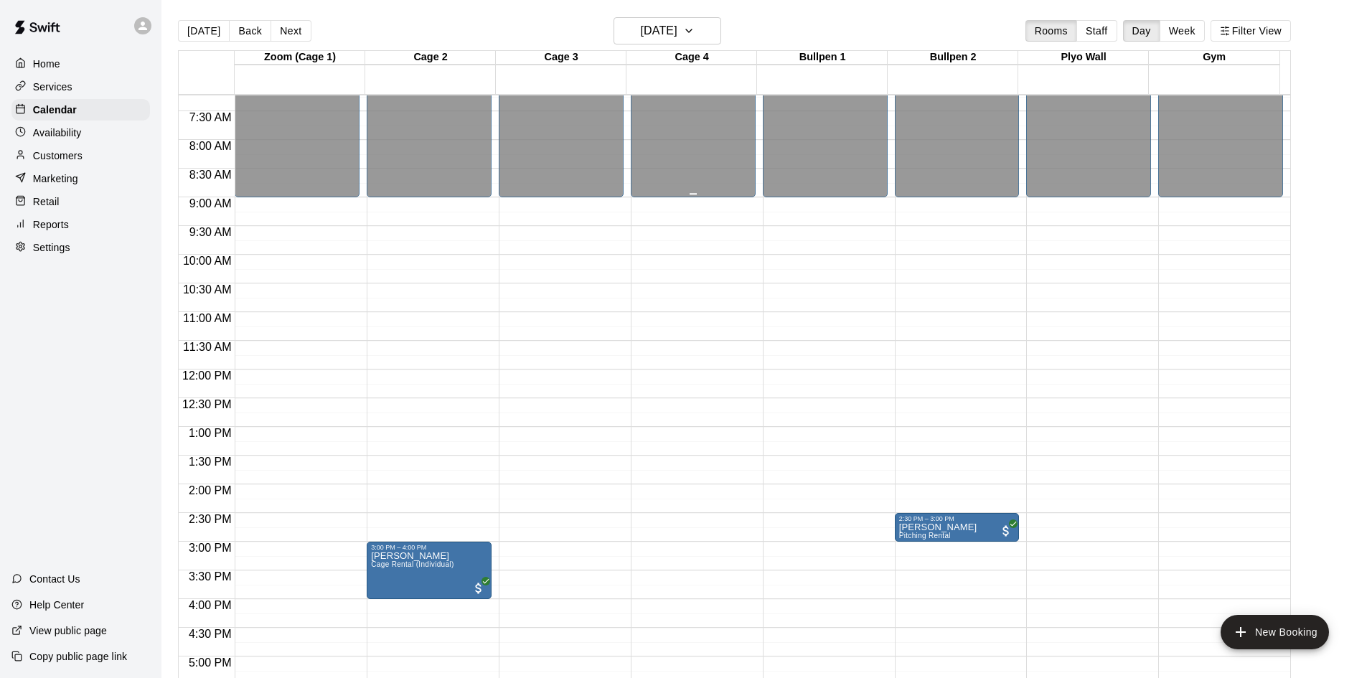
scroll to position [430, 0]
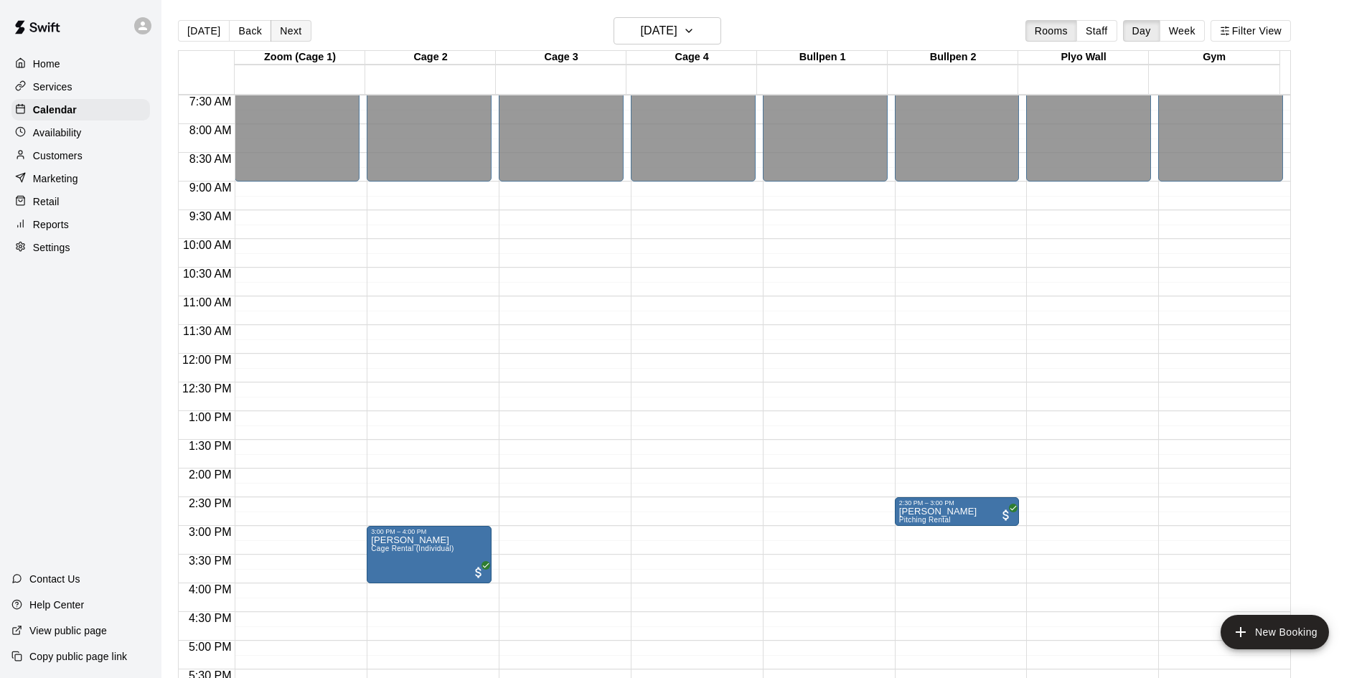
click at [283, 37] on button "Next" at bounding box center [290, 31] width 40 height 22
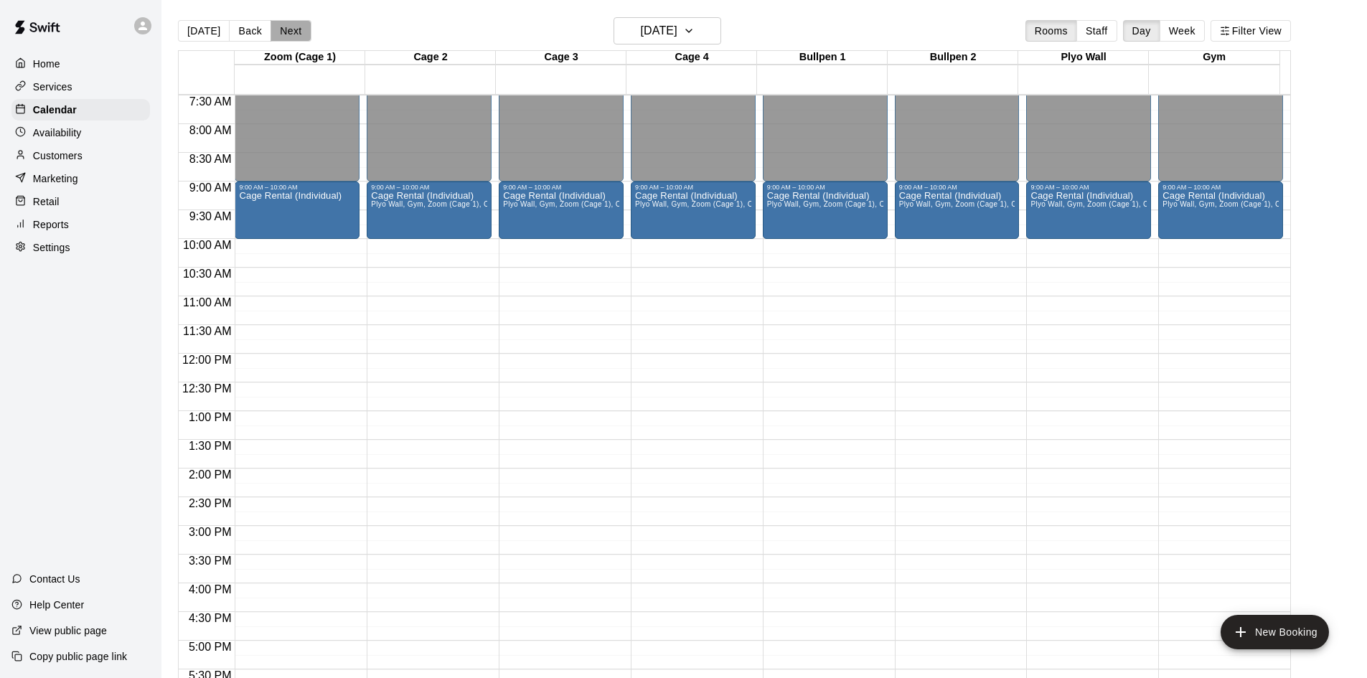
click at [283, 37] on button "Next" at bounding box center [290, 31] width 40 height 22
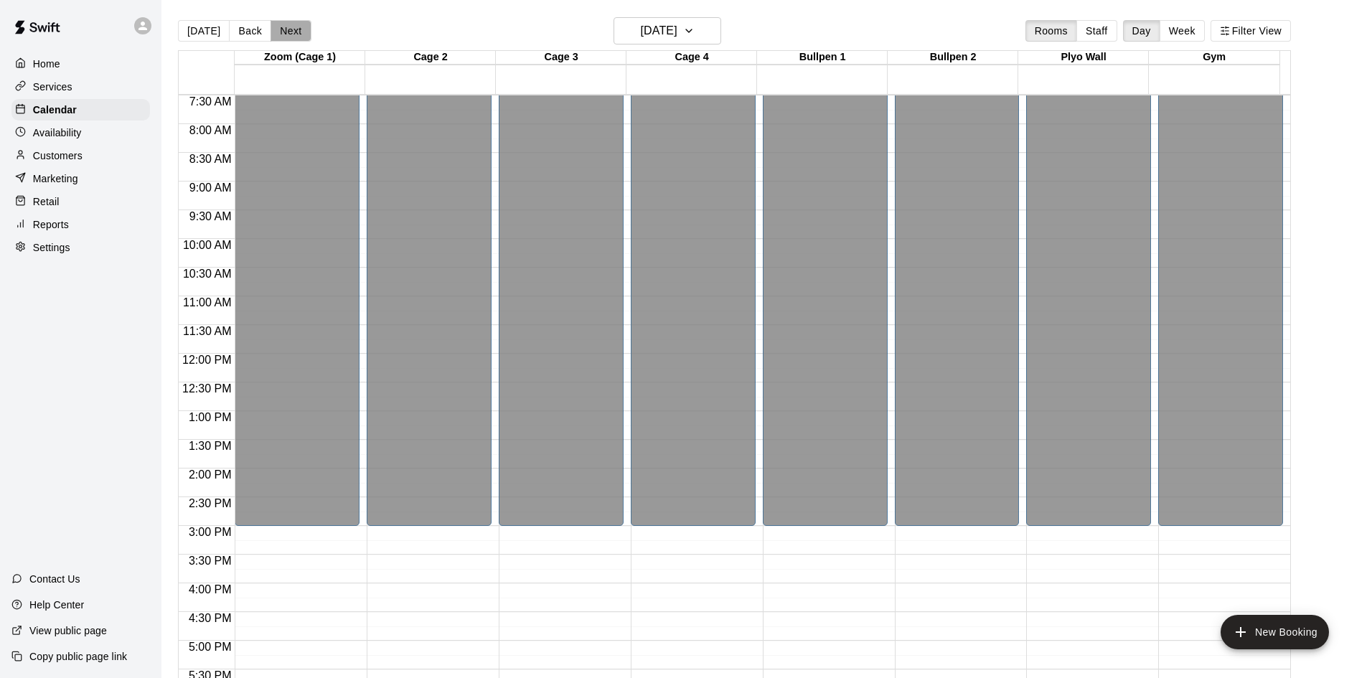
click at [283, 37] on button "Next" at bounding box center [290, 31] width 40 height 22
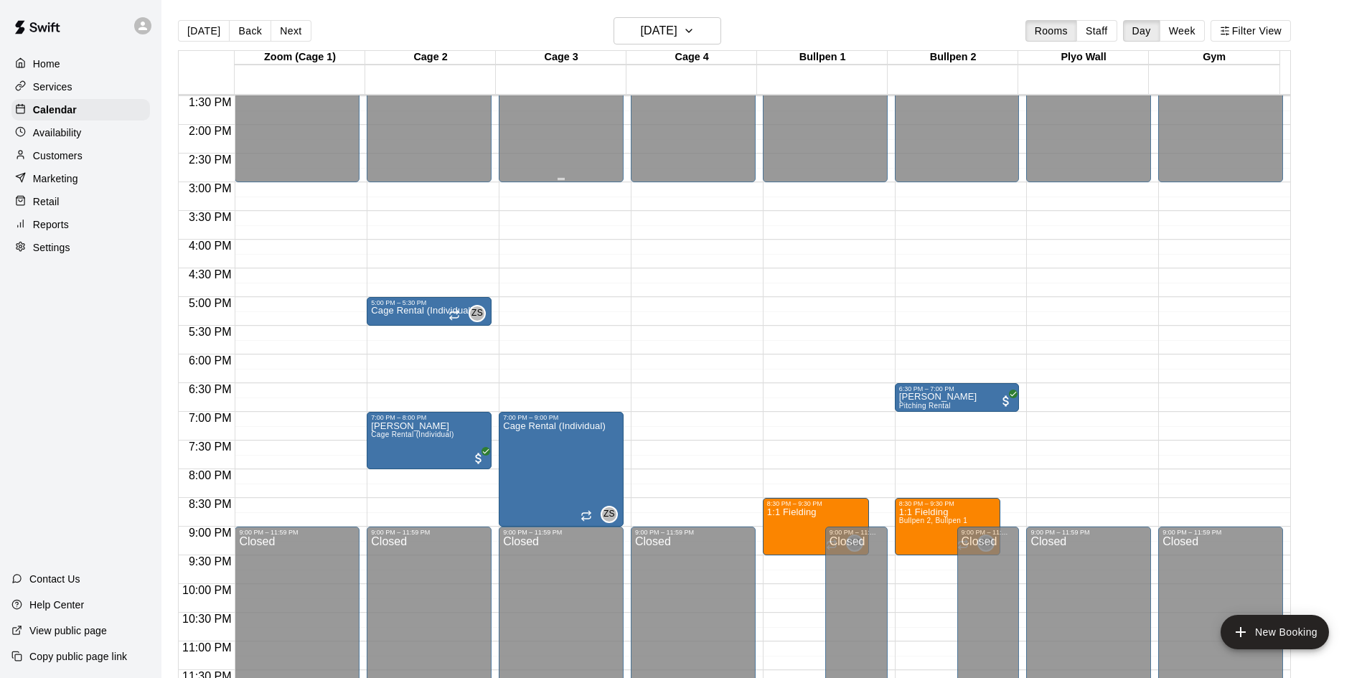
scroll to position [780, 0]
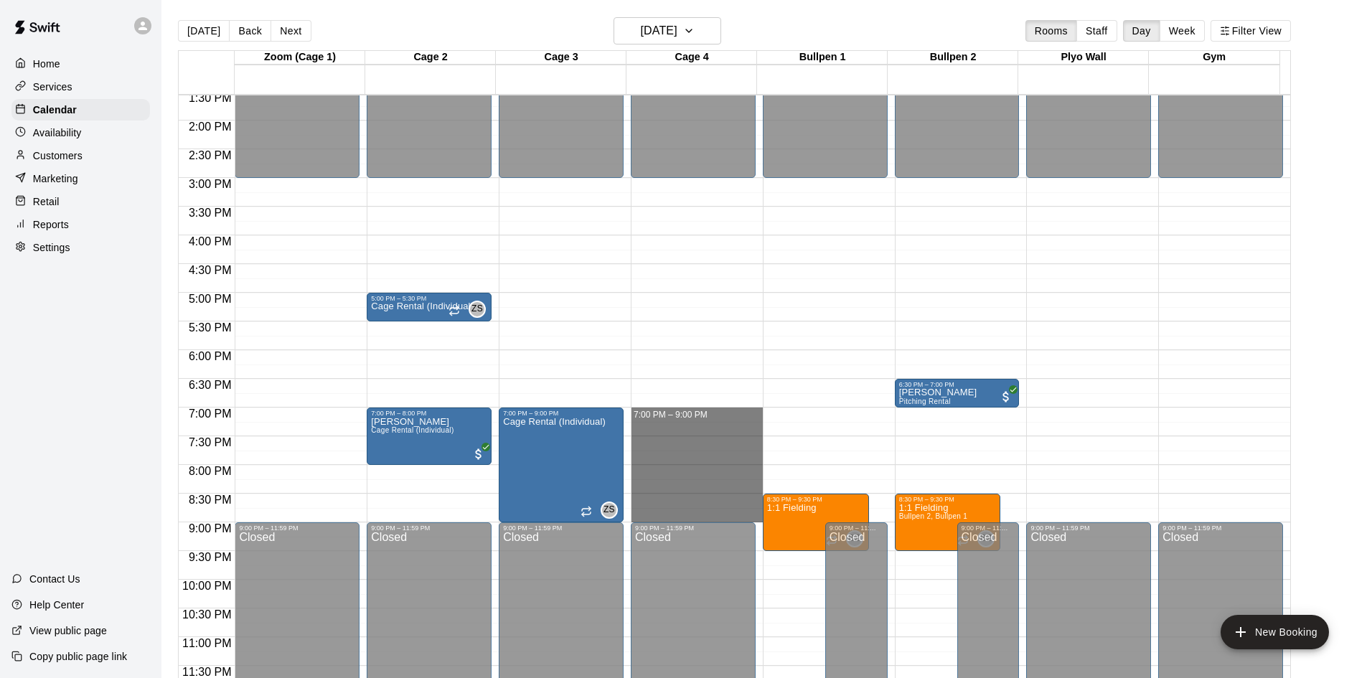
drag, startPoint x: 665, startPoint y: 410, endPoint x: 682, endPoint y: 512, distance: 102.6
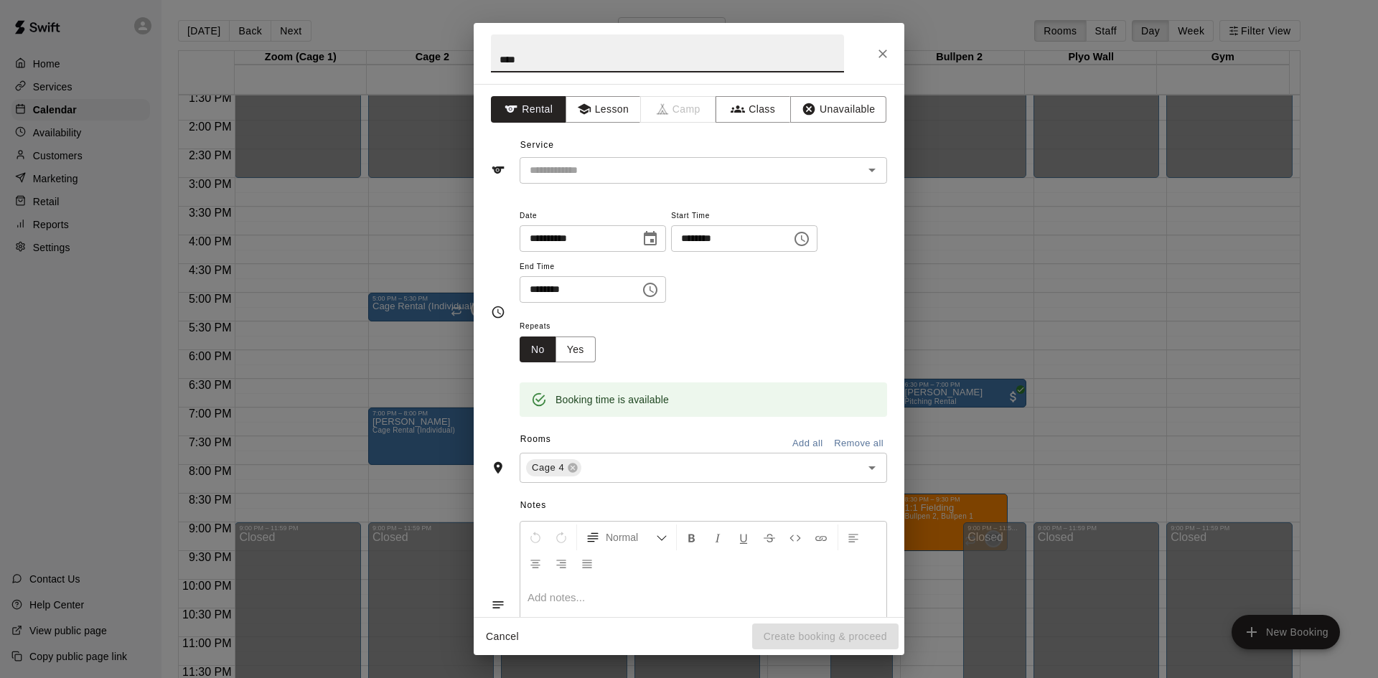
type input "****"
click at [674, 190] on div "**********" at bounding box center [689, 350] width 430 height 533
click at [673, 177] on input "text" at bounding box center [682, 170] width 316 height 18
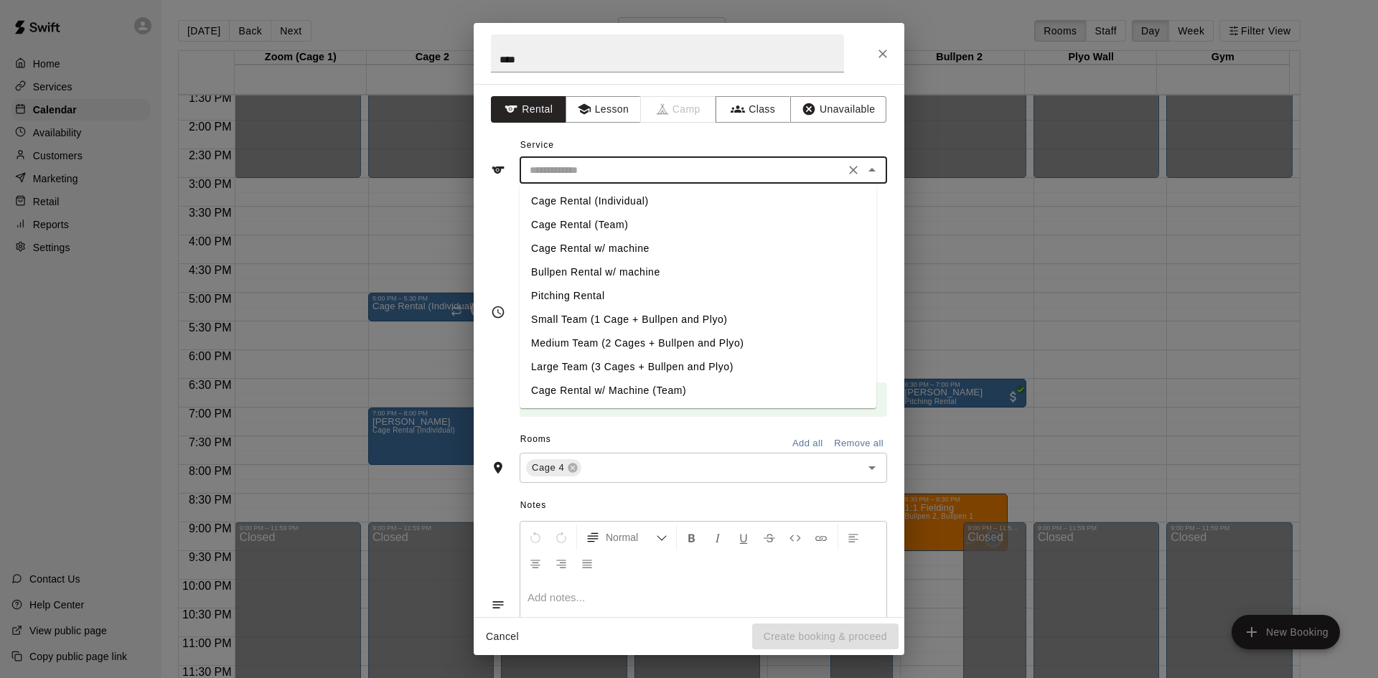
click at [659, 197] on li "Cage Rental (Individual)" at bounding box center [697, 201] width 357 height 24
type input "**********"
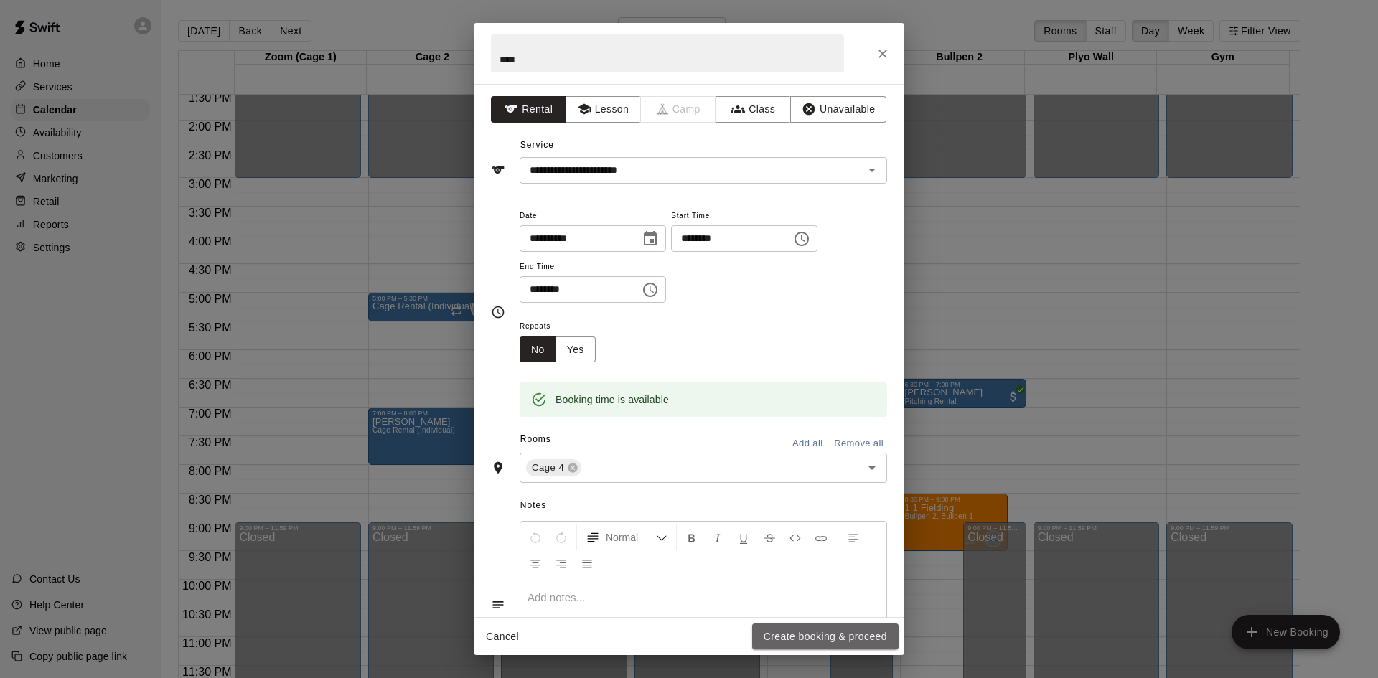
click at [804, 633] on button "Create booking & proceed" at bounding box center [825, 636] width 146 height 27
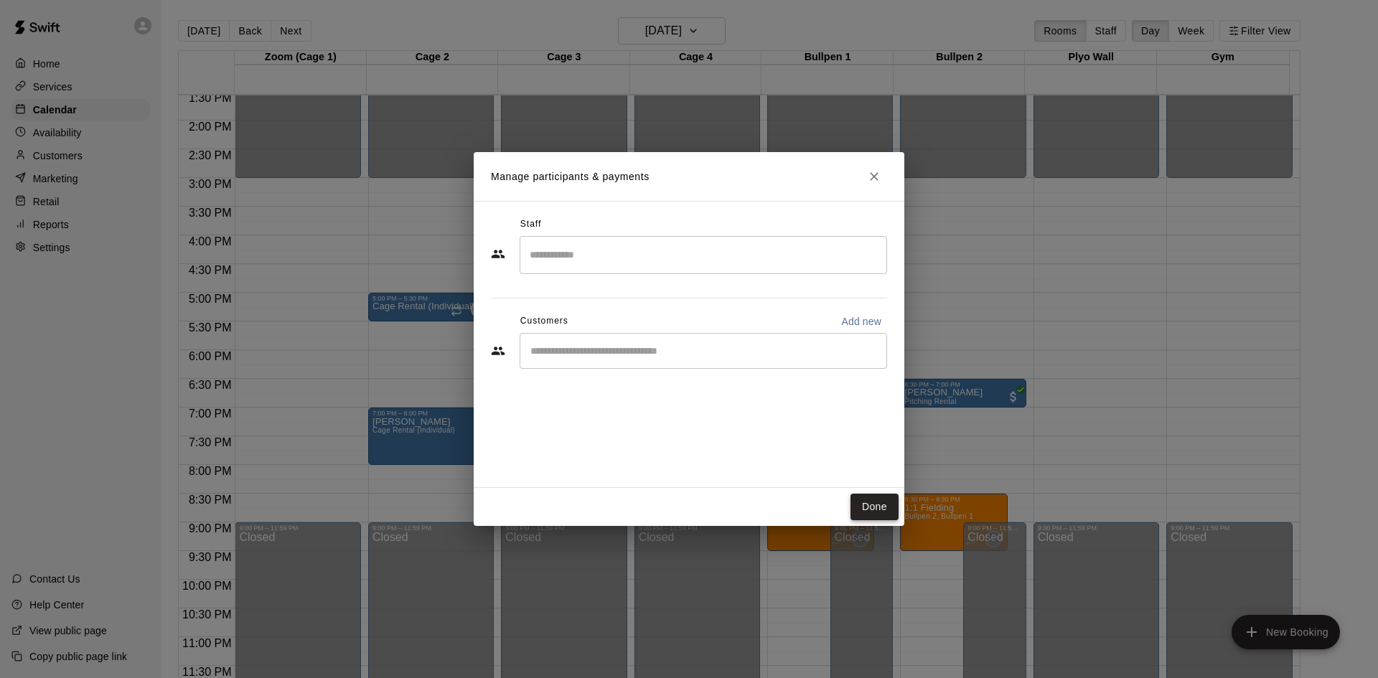
click at [852, 502] on button "Done" at bounding box center [874, 507] width 48 height 27
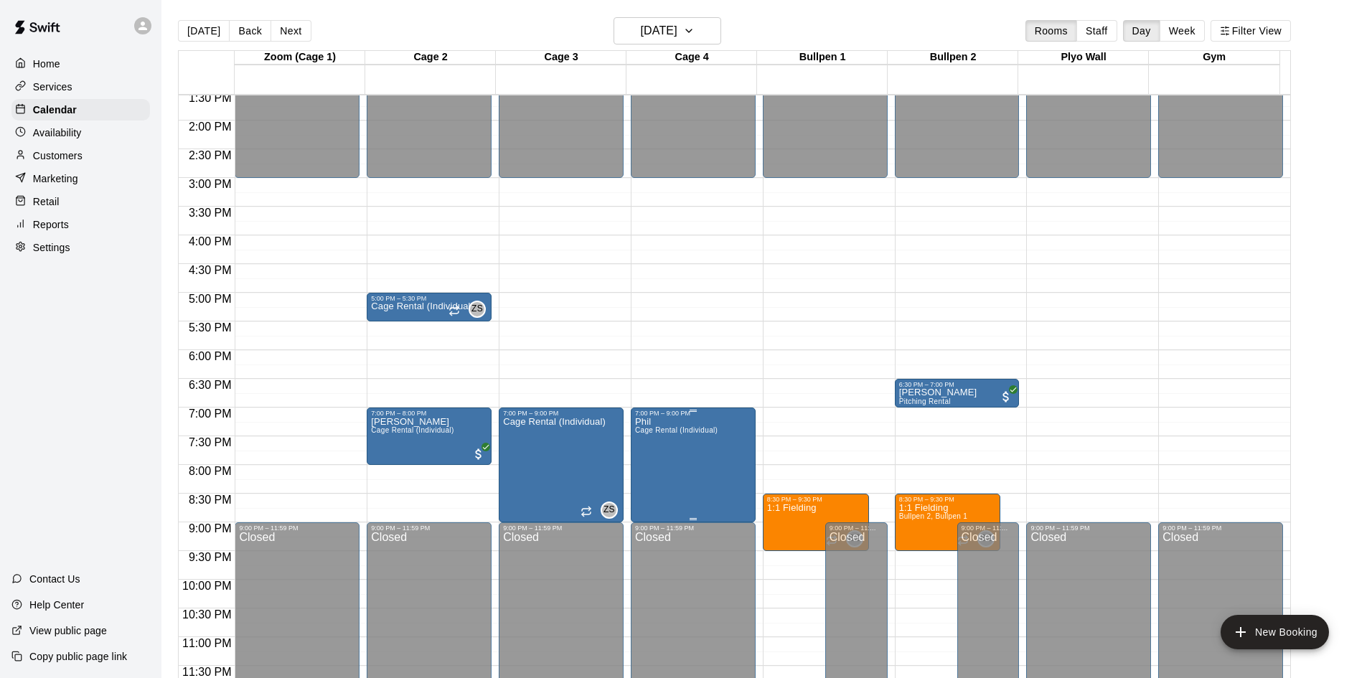
click at [687, 433] on span "Cage Rental (Individual)" at bounding box center [676, 430] width 83 height 8
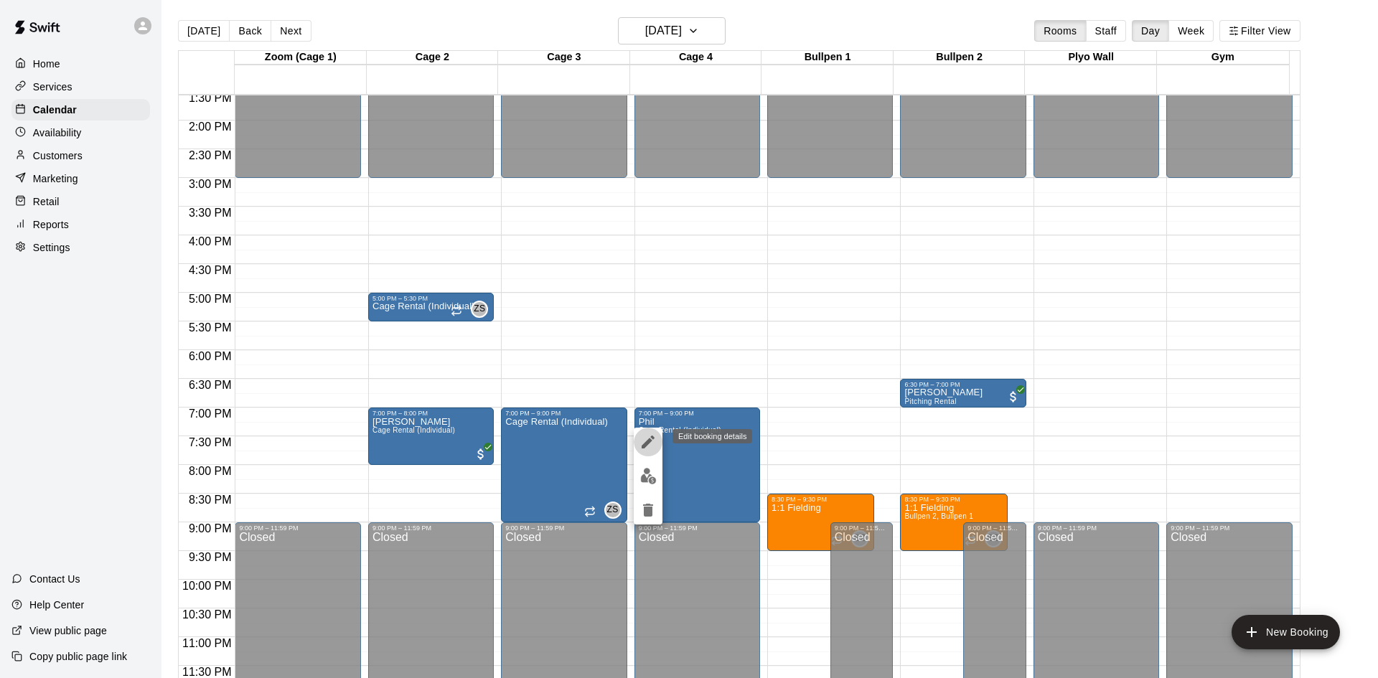
click at [651, 432] on button "edit" at bounding box center [648, 442] width 29 height 29
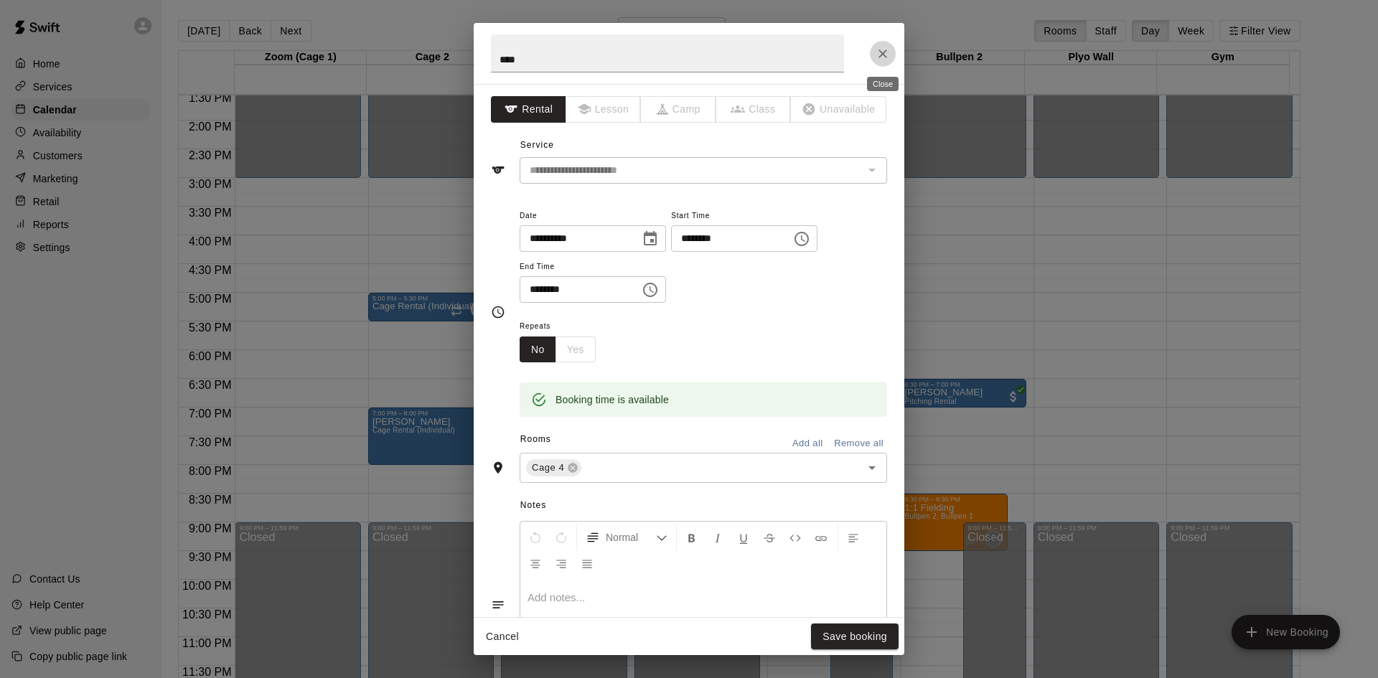
click at [877, 49] on icon "Close" at bounding box center [882, 54] width 14 height 14
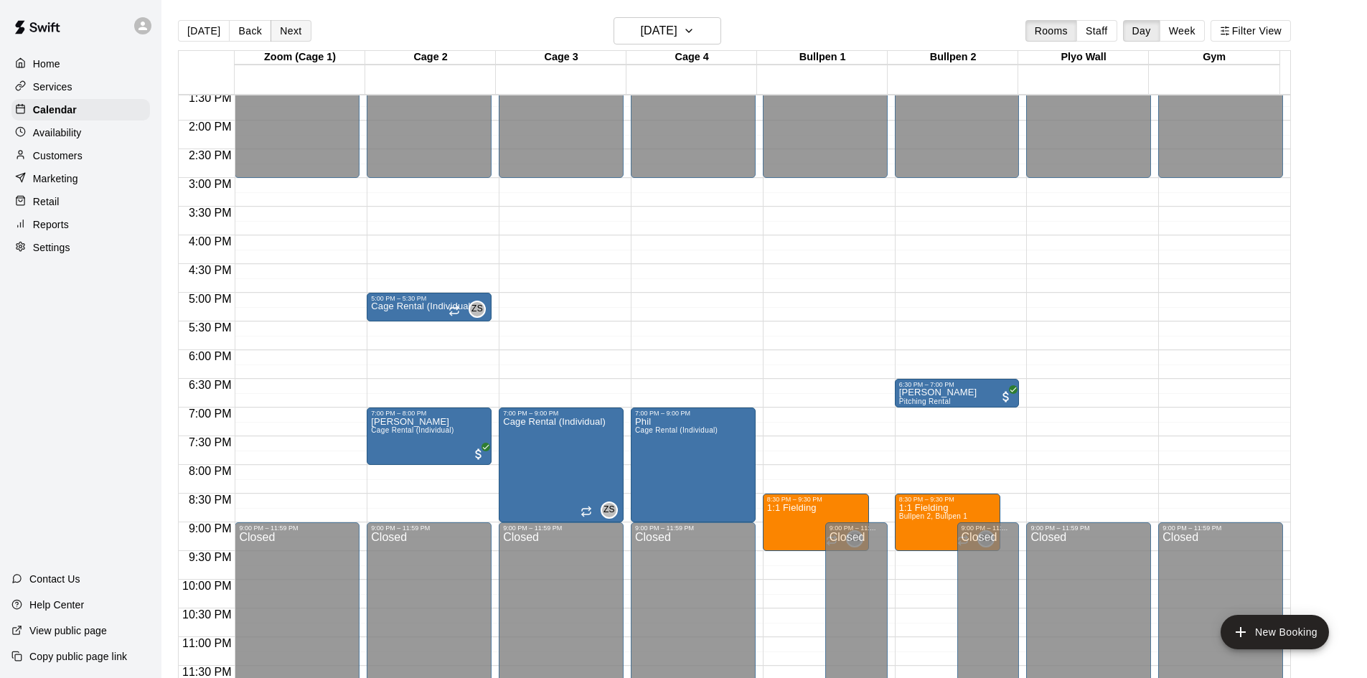
click at [277, 33] on button "Next" at bounding box center [290, 31] width 40 height 22
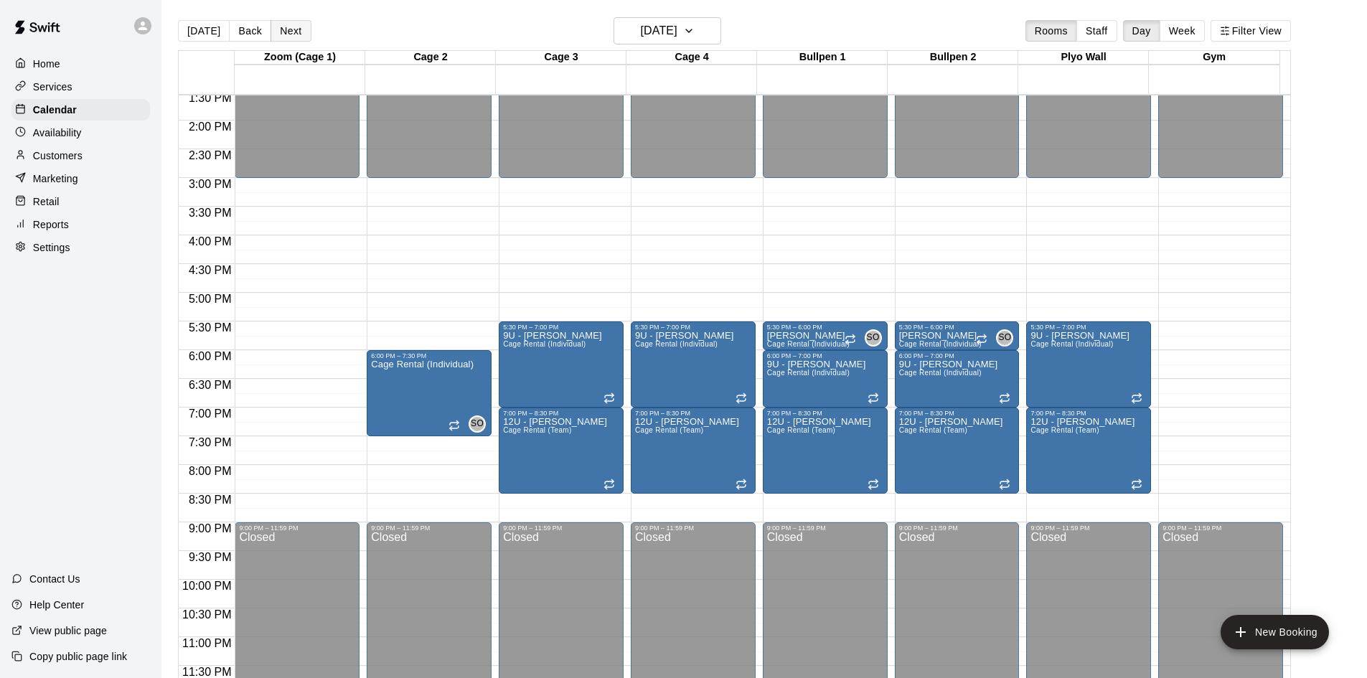
click at [281, 29] on button "Next" at bounding box center [290, 31] width 40 height 22
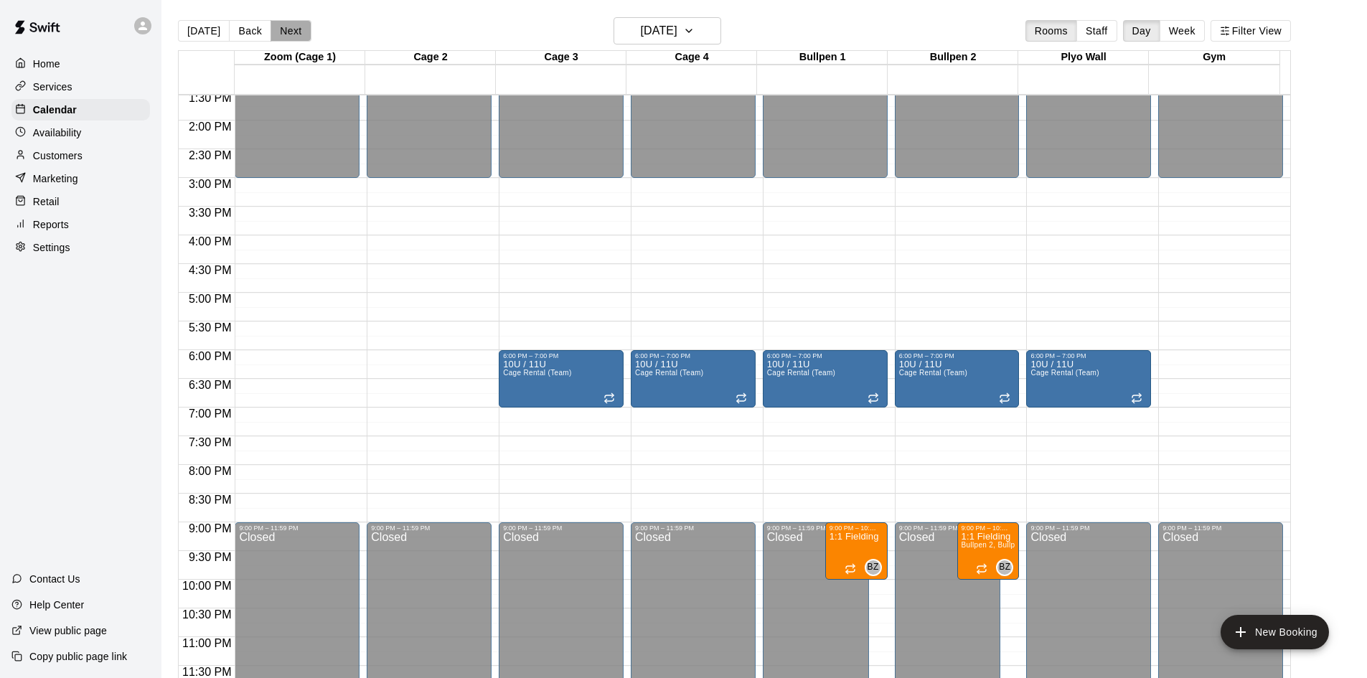
click at [288, 27] on button "Next" at bounding box center [290, 31] width 40 height 22
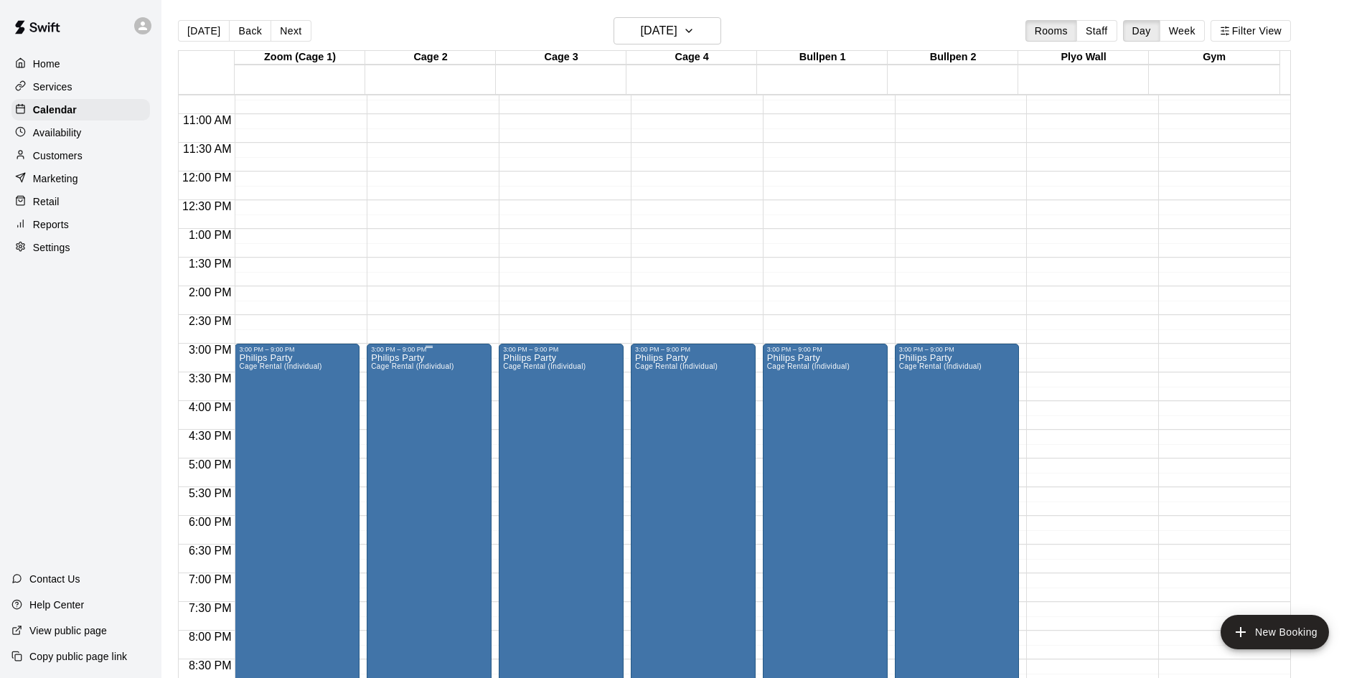
scroll to position [708, 0]
